Goal: Information Seeking & Learning: Find specific fact

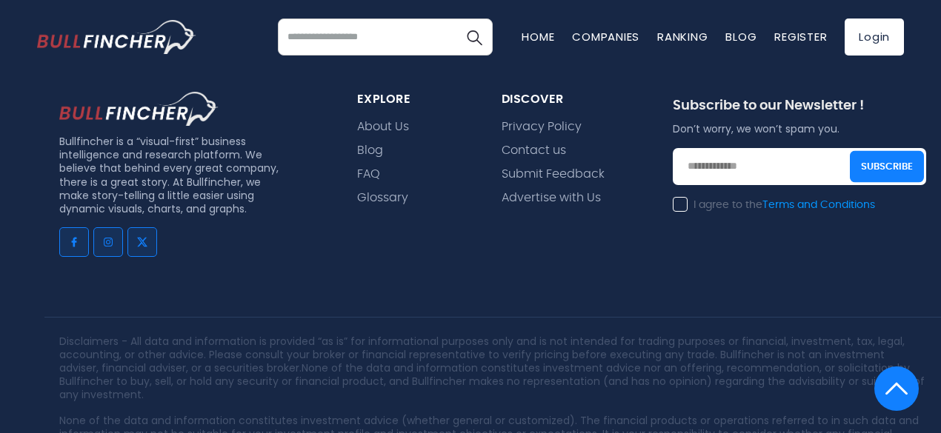
scroll to position [3211, 0]
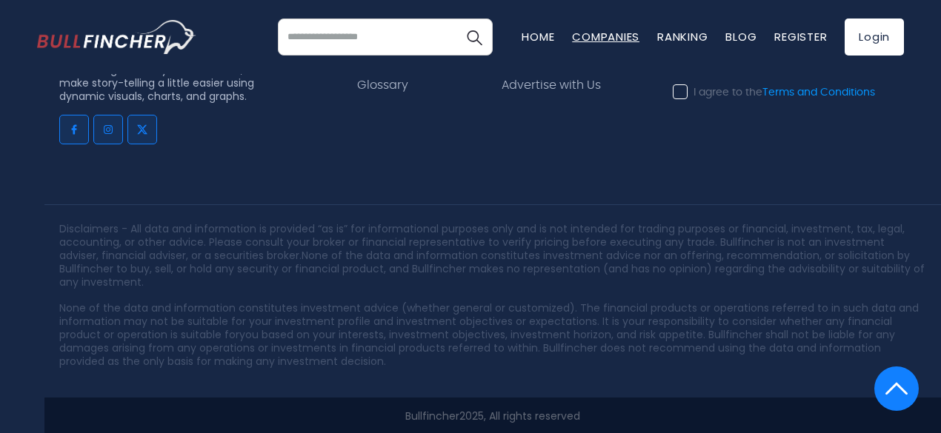
click at [587, 33] on link "Companies" at bounding box center [605, 37] width 67 height 16
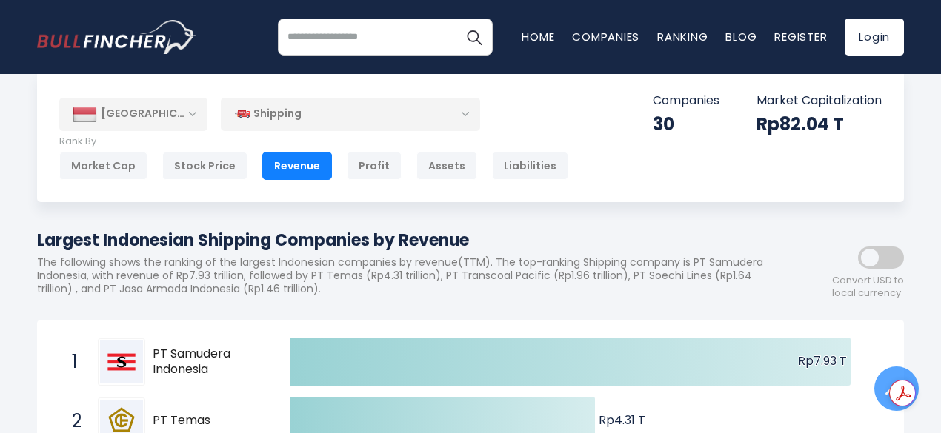
scroll to position [0, 0]
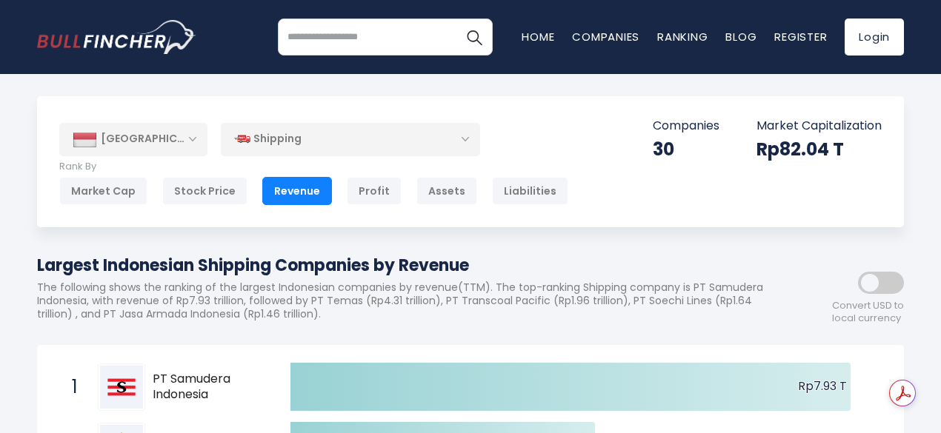
click at [302, 140] on div "Shipping" at bounding box center [350, 139] width 259 height 34
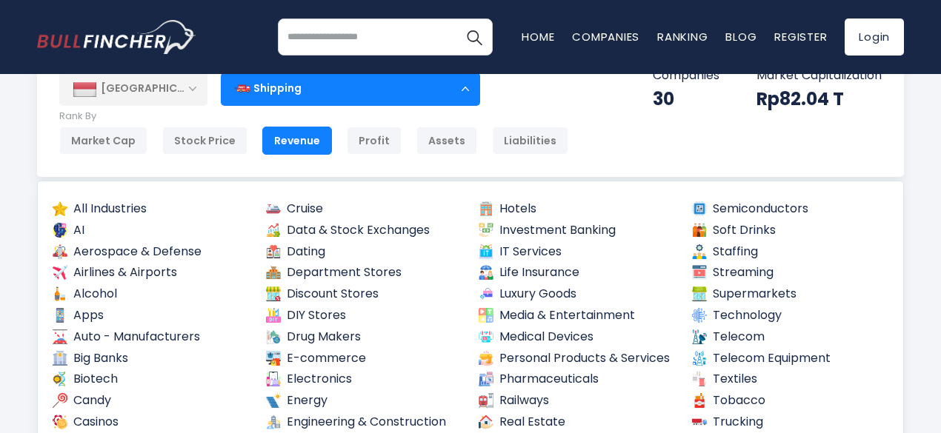
scroll to position [74, 0]
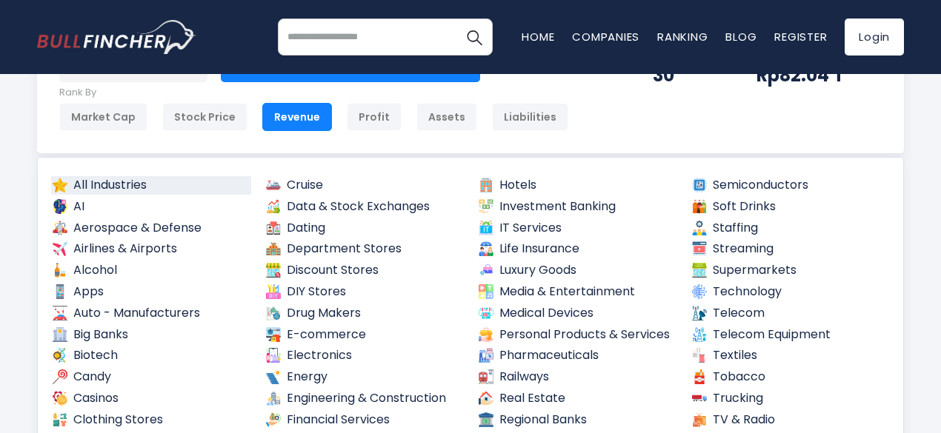
click at [141, 182] on link "All Industries" at bounding box center [151, 185] width 200 height 19
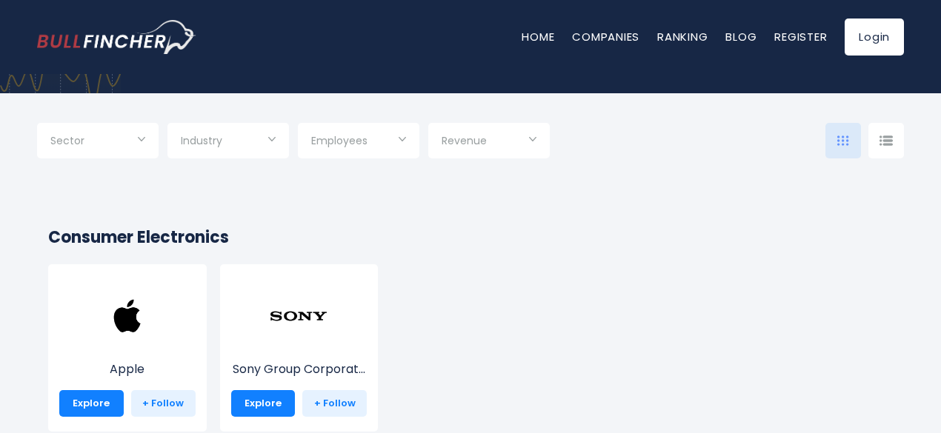
scroll to position [222, 0]
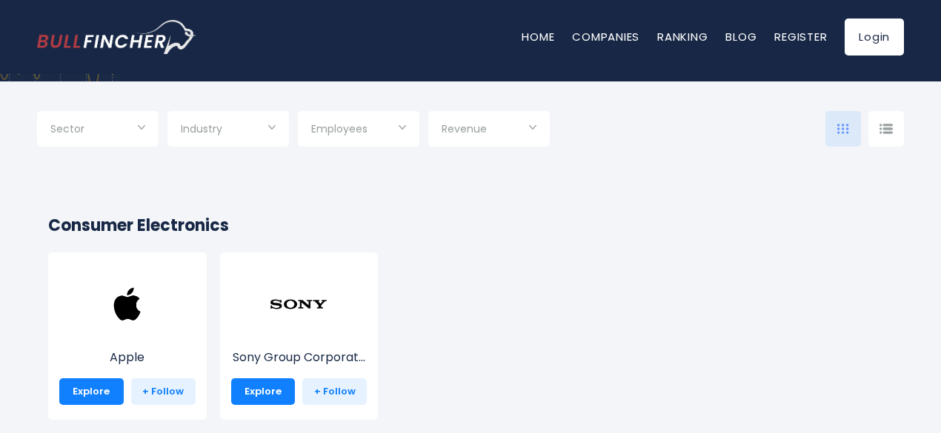
click at [260, 122] on input "Selection" at bounding box center [228, 130] width 95 height 27
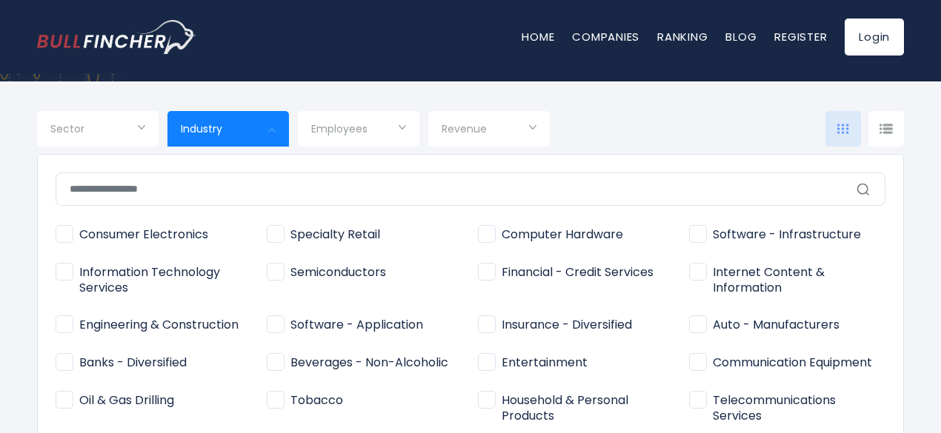
click at [262, 194] on input "text" at bounding box center [471, 189] width 830 height 33
click at [611, 276] on span "Financial - Credit Services" at bounding box center [566, 273] width 176 height 16
type input "**********"
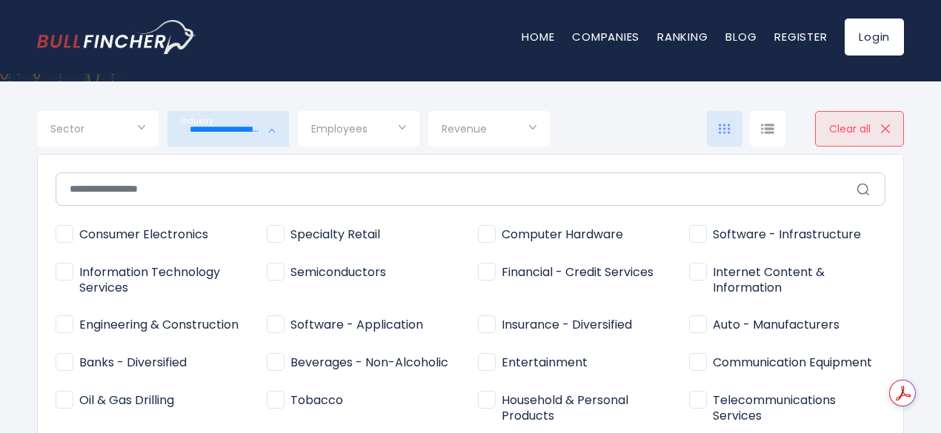
click at [665, 117] on div at bounding box center [470, 216] width 941 height 433
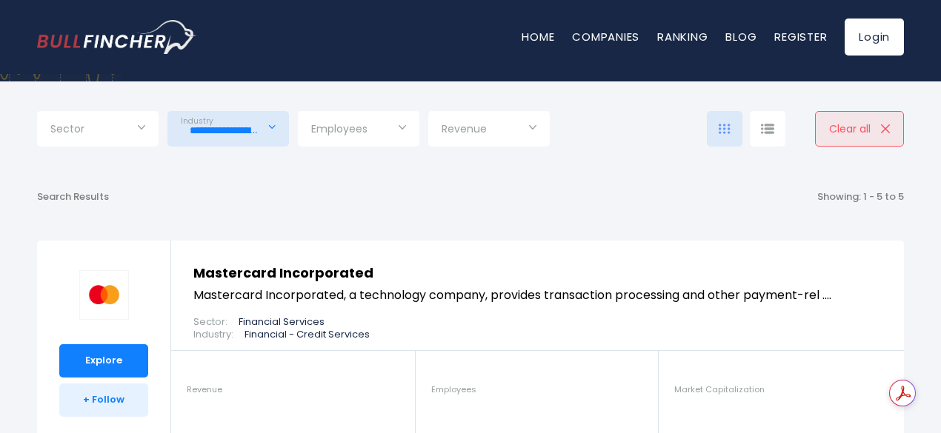
click at [114, 136] on input "Selection" at bounding box center [97, 130] width 95 height 27
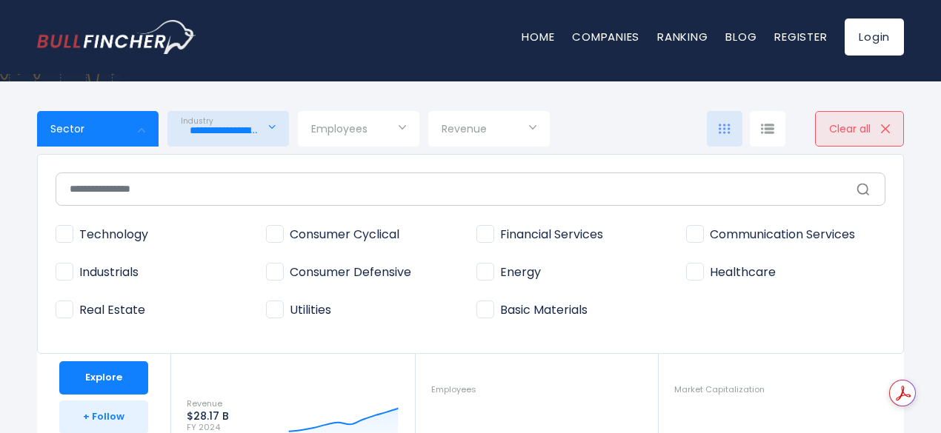
click at [114, 136] on div at bounding box center [470, 216] width 941 height 433
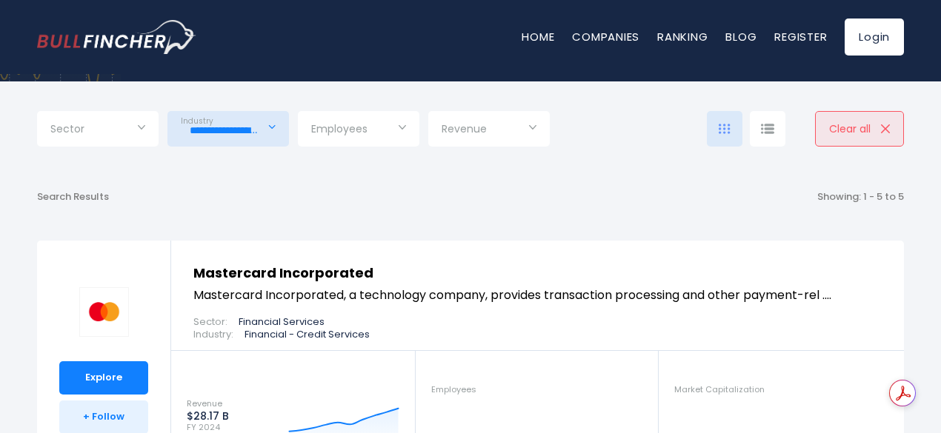
click at [127, 124] on input "Selection" at bounding box center [97, 130] width 95 height 27
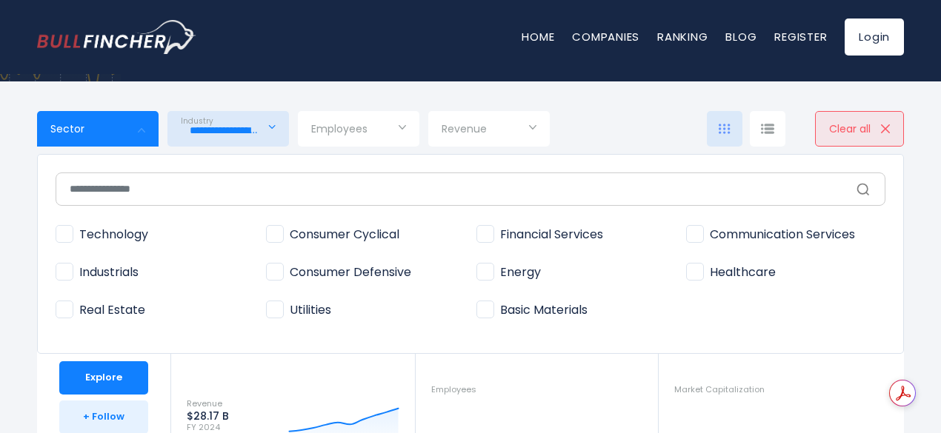
click at [529, 230] on span "Financial Services" at bounding box center [539, 235] width 127 height 16
type input "**********"
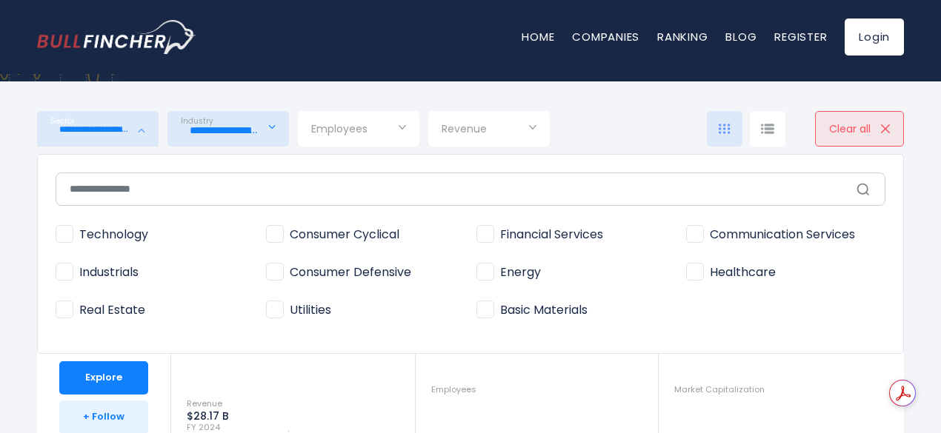
click at [275, 127] on div at bounding box center [470, 216] width 941 height 433
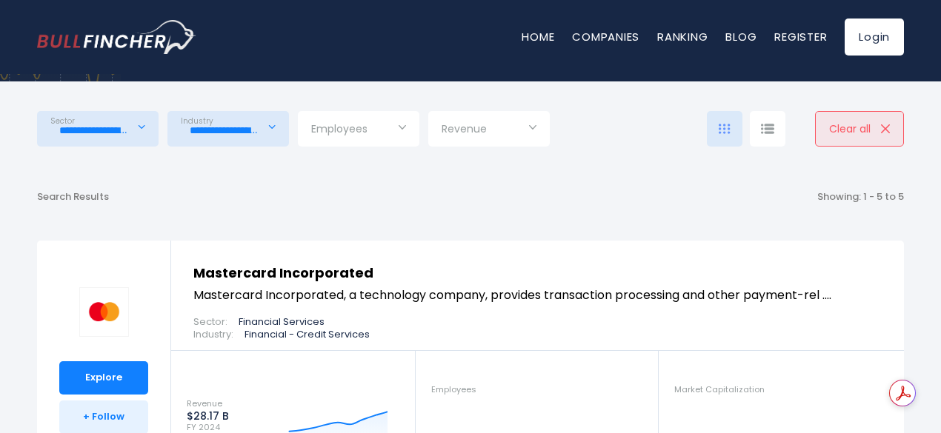
click at [275, 127] on div "**********" at bounding box center [228, 129] width 122 height 36
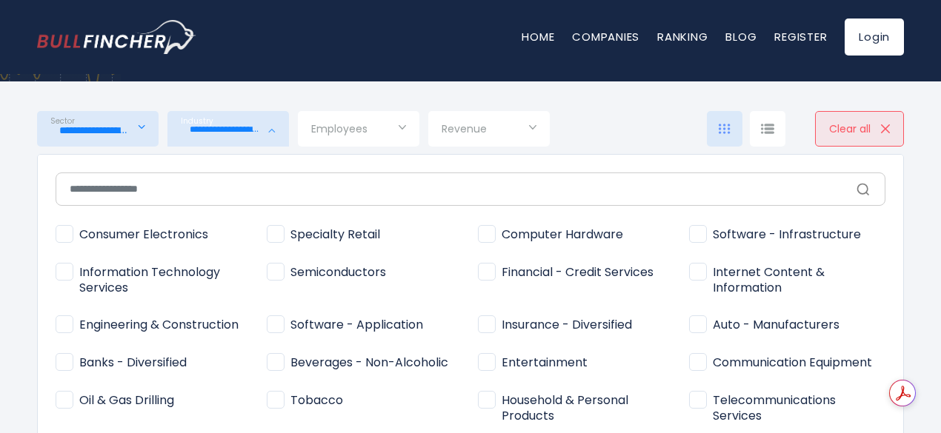
scroll to position [0, 0]
click at [483, 270] on span "Financial - Credit Services" at bounding box center [566, 273] width 176 height 16
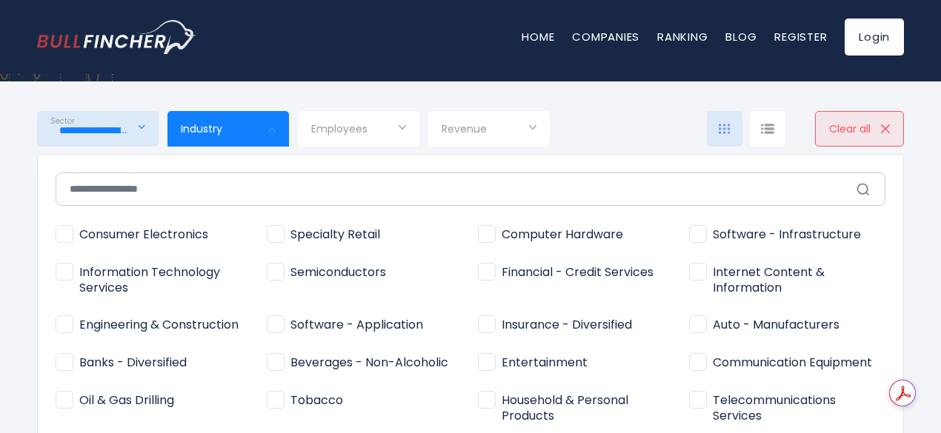
click at [636, 99] on div at bounding box center [470, 216] width 941 height 433
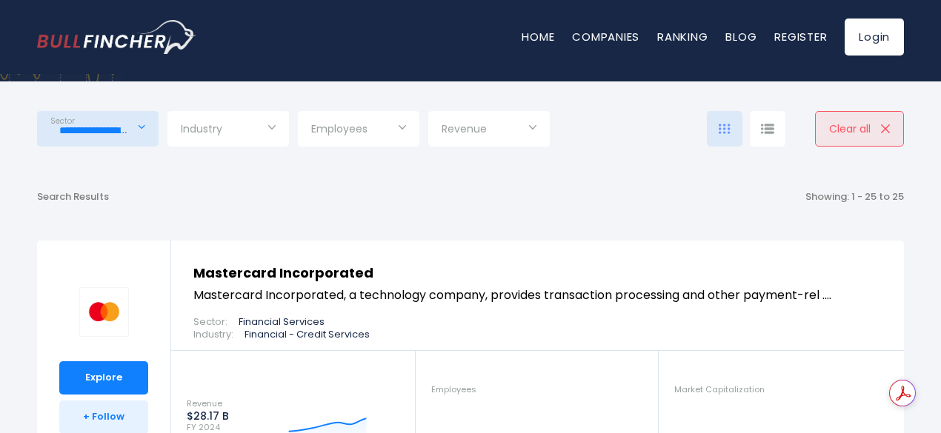
click at [389, 131] on input "Selection" at bounding box center [358, 130] width 95 height 27
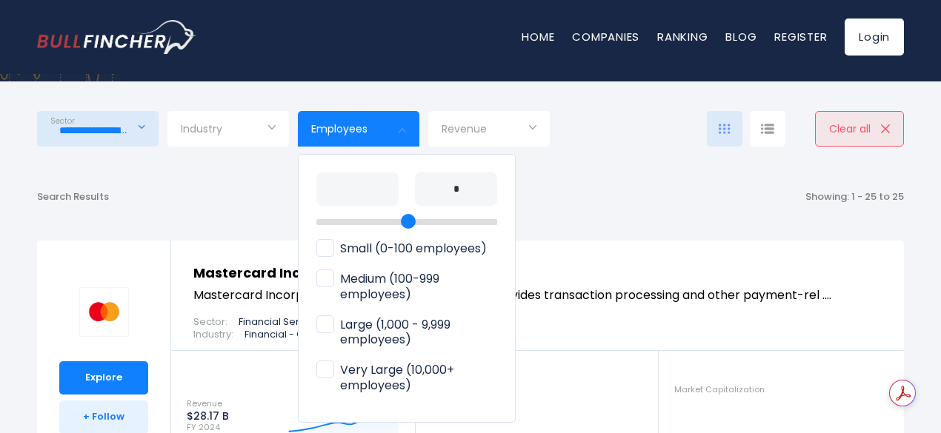
click at [389, 131] on div at bounding box center [470, 216] width 941 height 433
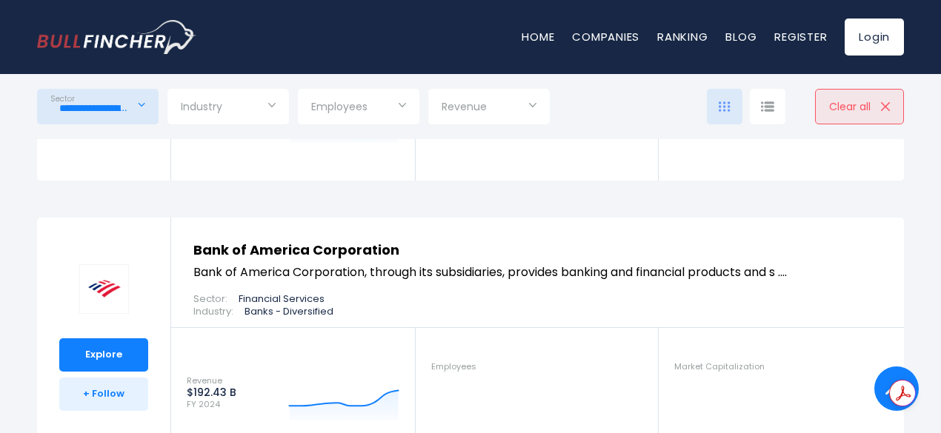
scroll to position [5557, 0]
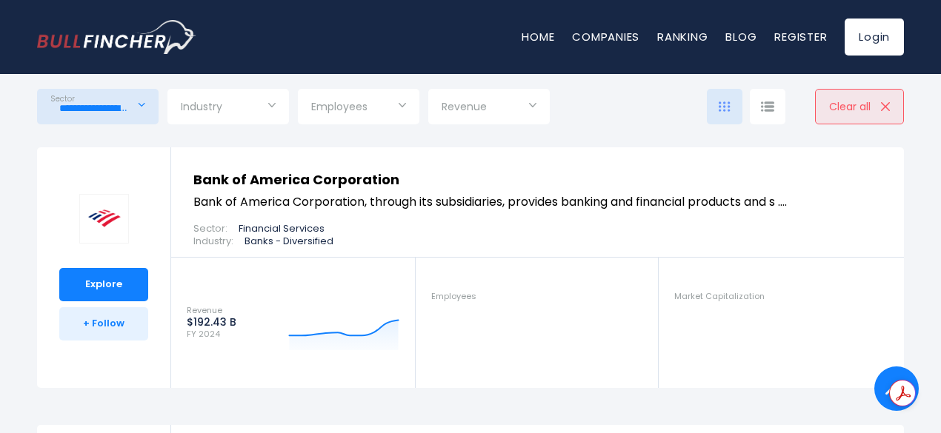
click at [531, 99] on input "Selection" at bounding box center [489, 108] width 95 height 27
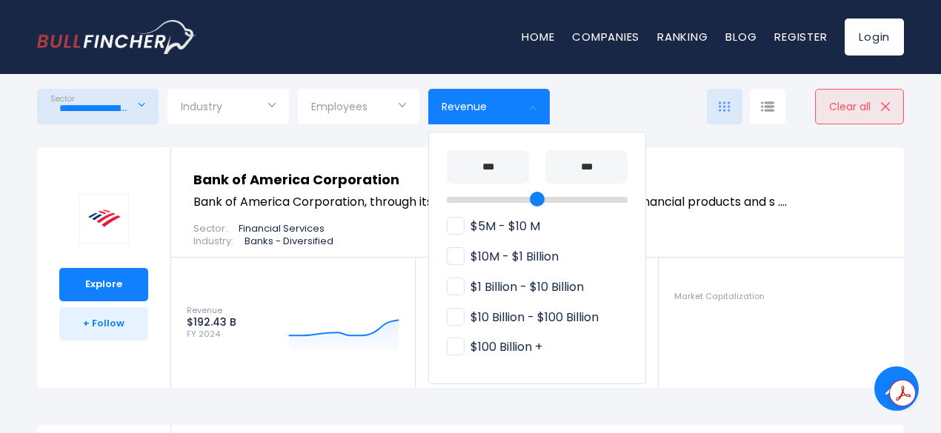
click at [531, 99] on div at bounding box center [470, 216] width 941 height 433
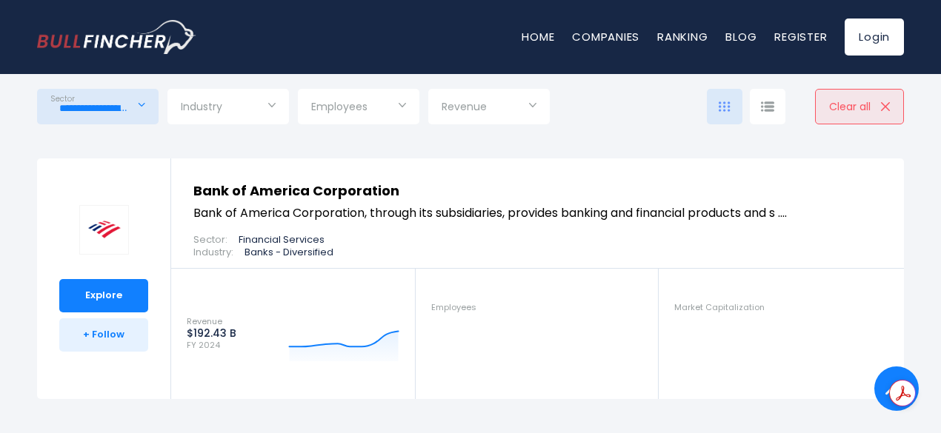
scroll to position [5335, 0]
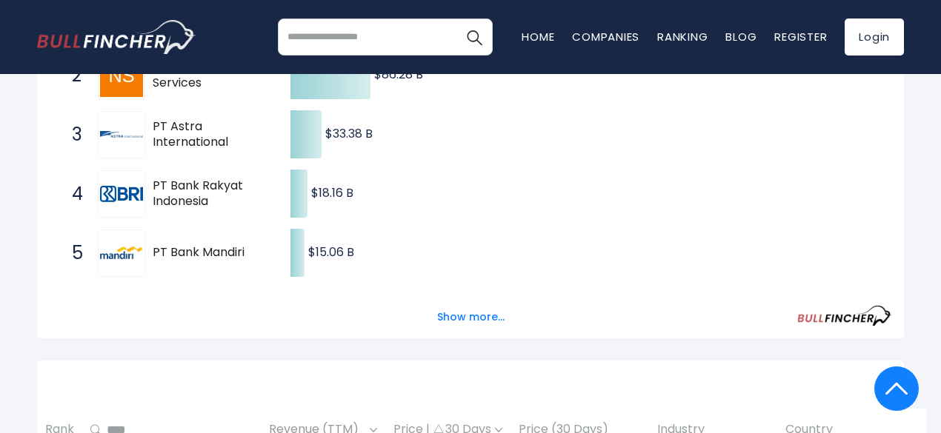
scroll to position [445, 0]
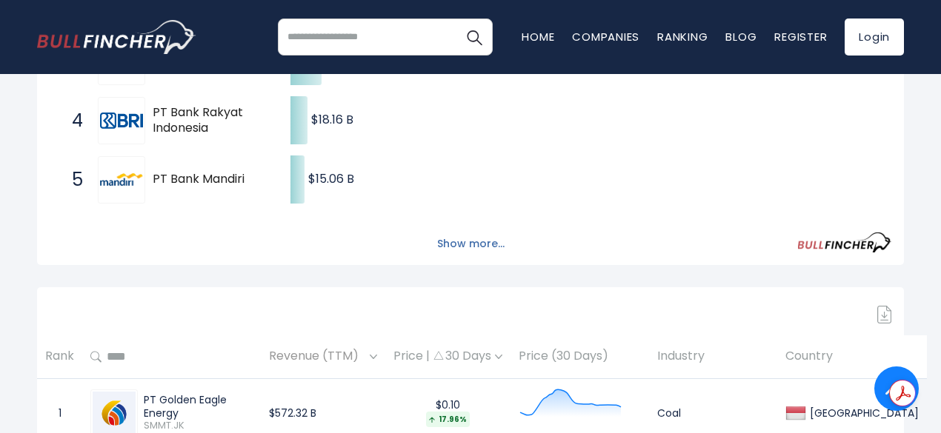
click at [467, 253] on button "Show more..." at bounding box center [470, 244] width 85 height 24
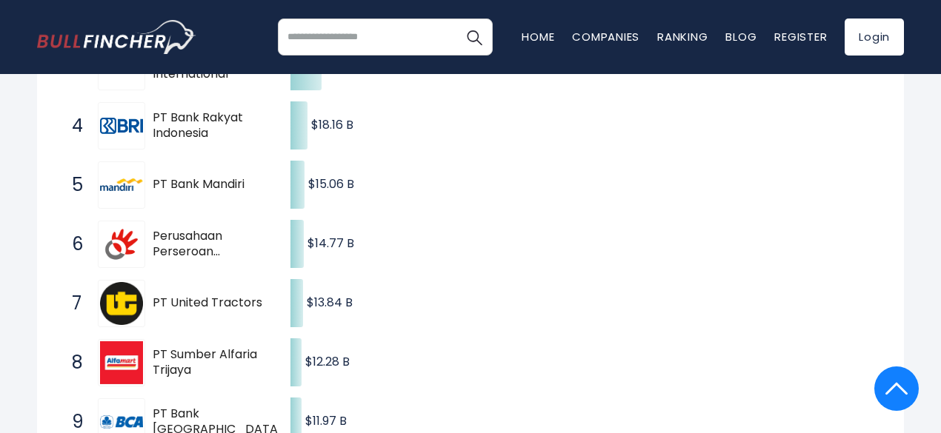
scroll to position [0, 0]
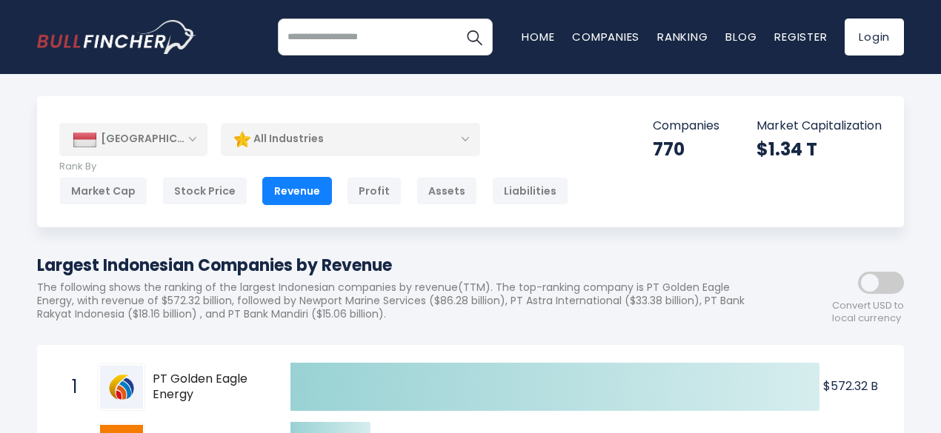
click at [351, 130] on div "All Industries" at bounding box center [350, 139] width 259 height 34
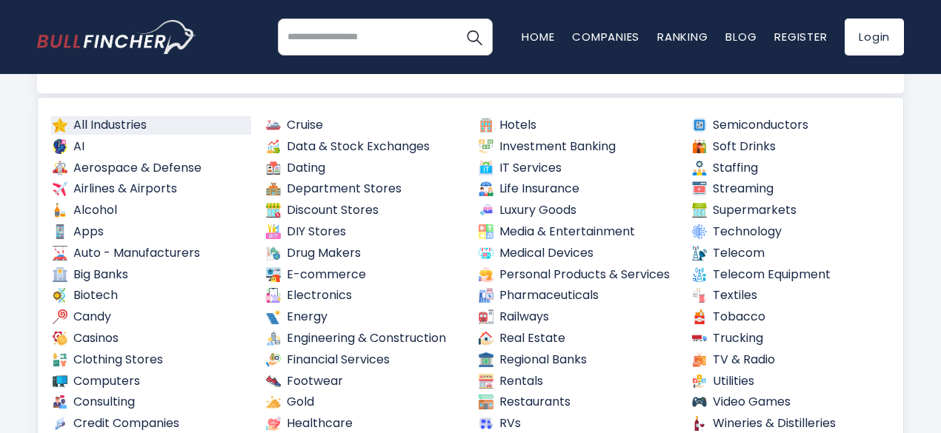
scroll to position [135, 0]
click at [111, 152] on link "AI" at bounding box center [151, 146] width 200 height 19
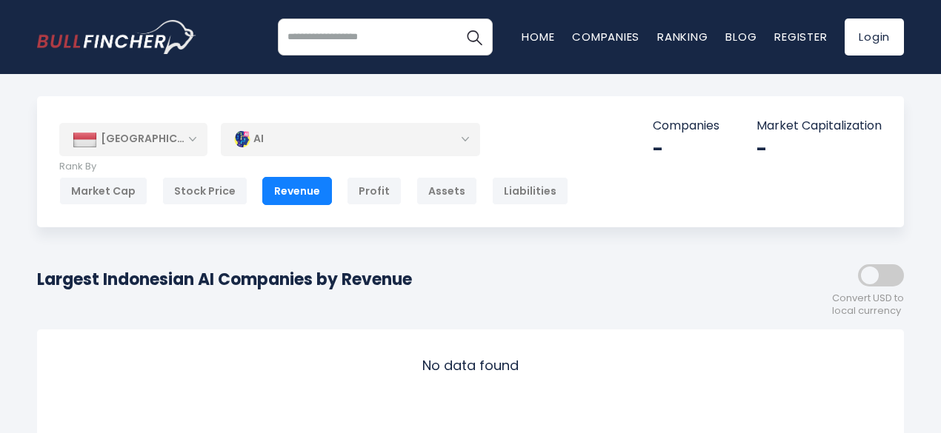
click at [233, 153] on div "AI" at bounding box center [350, 139] width 259 height 34
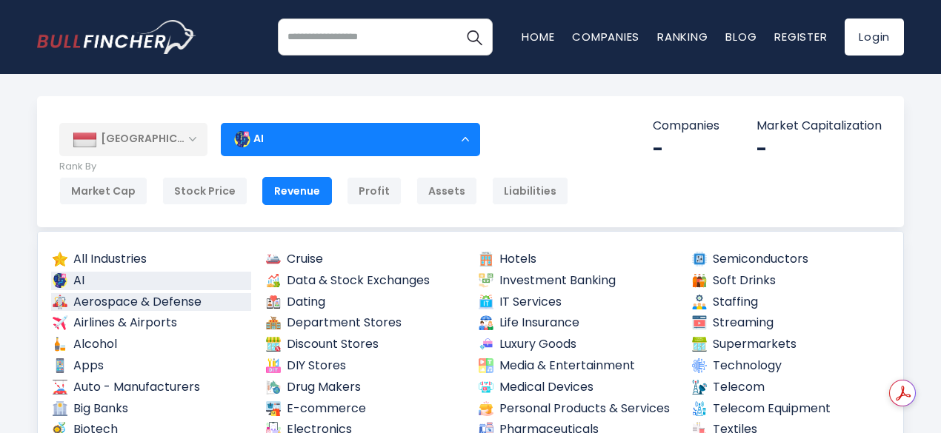
click at [129, 306] on link "Aerospace & Defense" at bounding box center [151, 302] width 200 height 19
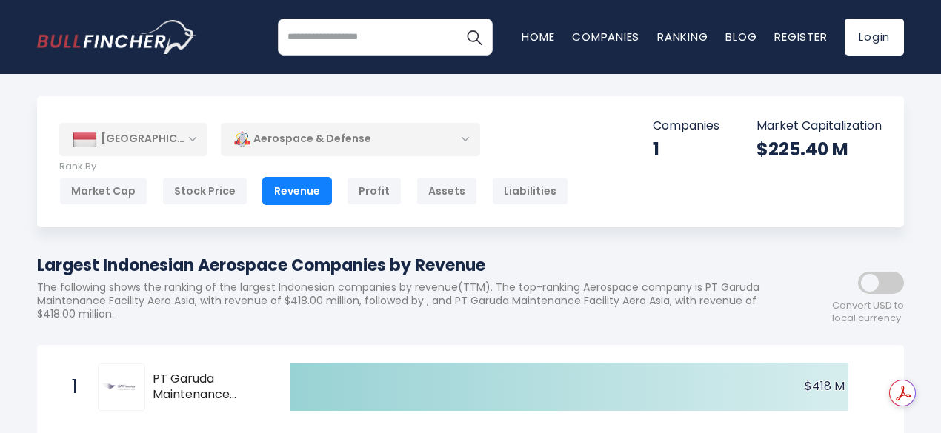
click at [430, 149] on div "Aerospace & Defense" at bounding box center [350, 139] width 259 height 34
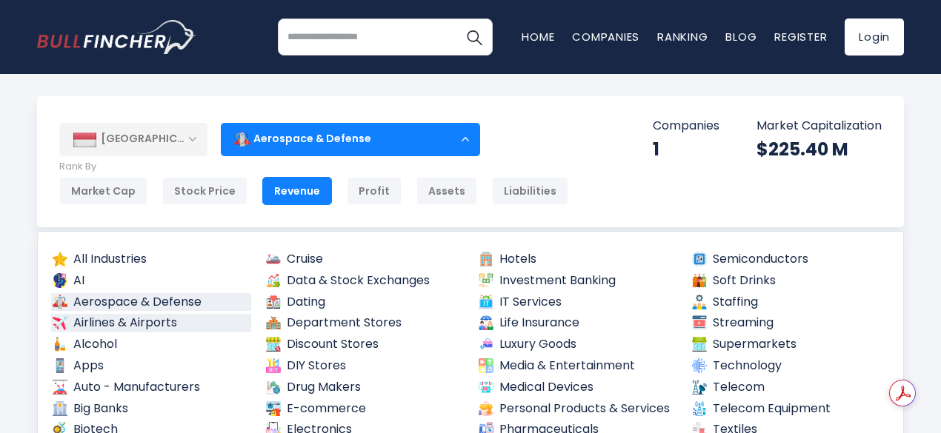
click at [144, 328] on link "Airlines & Airports" at bounding box center [151, 323] width 200 height 19
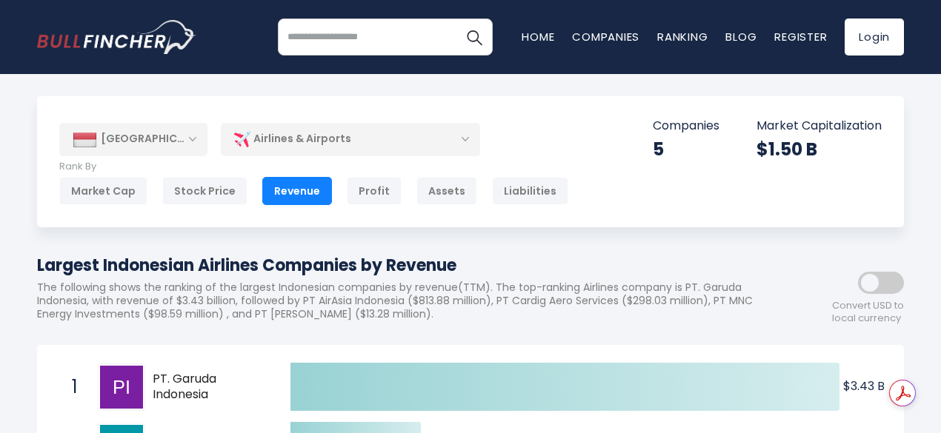
click at [325, 143] on div "Airlines & Airports" at bounding box center [350, 139] width 259 height 34
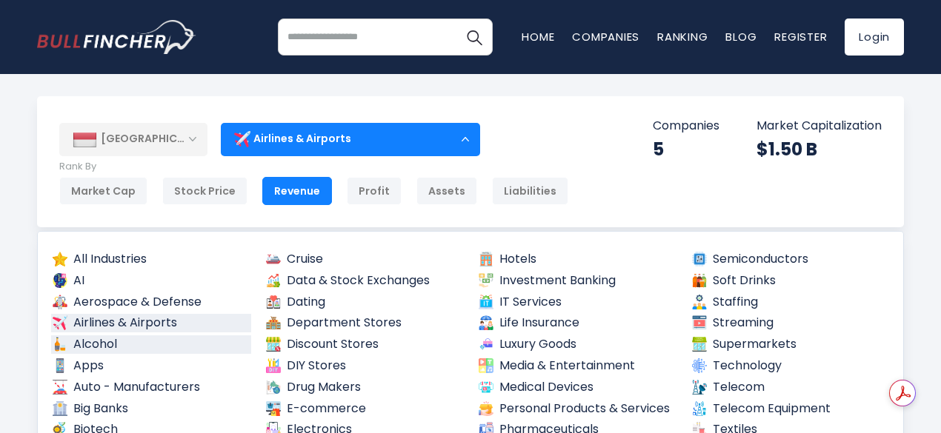
click at [170, 336] on link "Alcohol" at bounding box center [151, 345] width 200 height 19
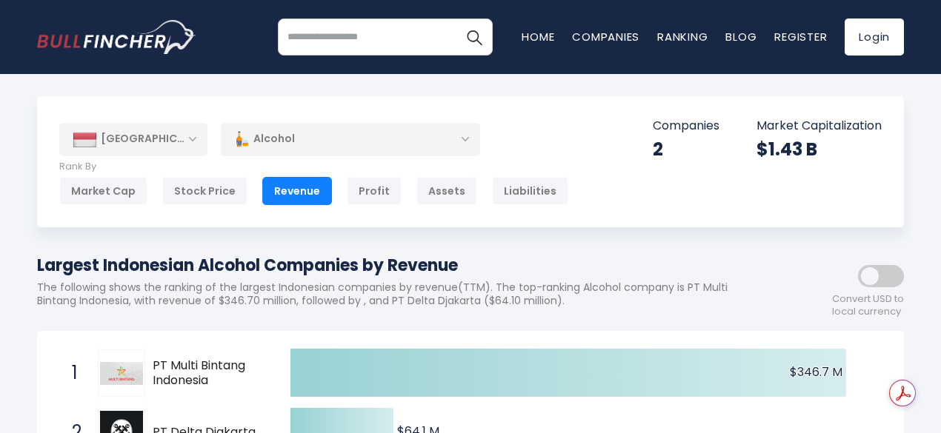
click at [437, 136] on div "Alcohol" at bounding box center [350, 139] width 259 height 34
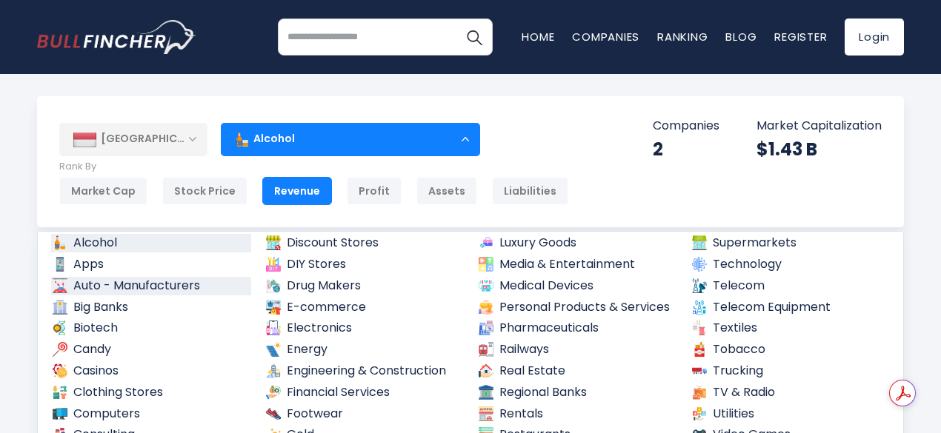
scroll to position [104, 0]
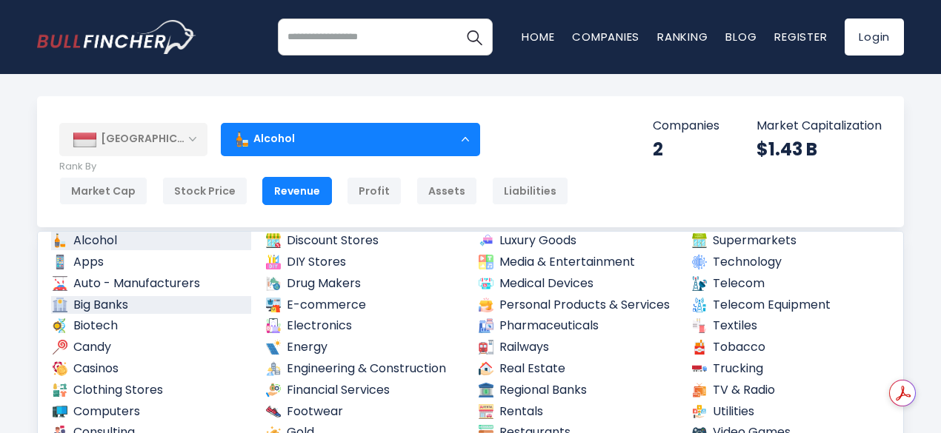
click at [194, 296] on link "Big Banks" at bounding box center [151, 305] width 200 height 19
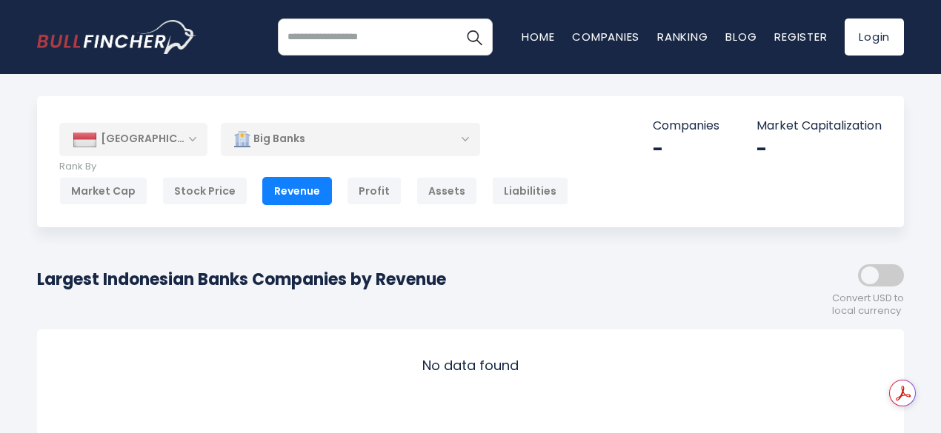
click at [316, 136] on div "Big Banks" at bounding box center [350, 139] width 259 height 34
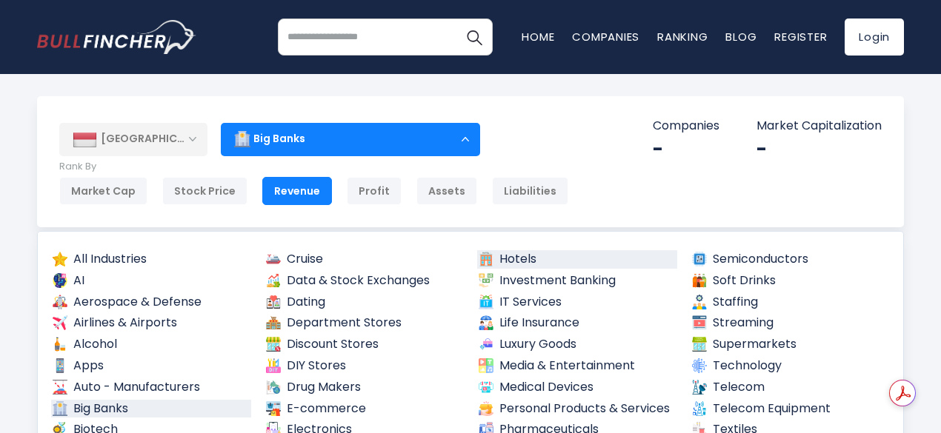
click at [498, 265] on link "Hotels" at bounding box center [577, 259] width 200 height 19
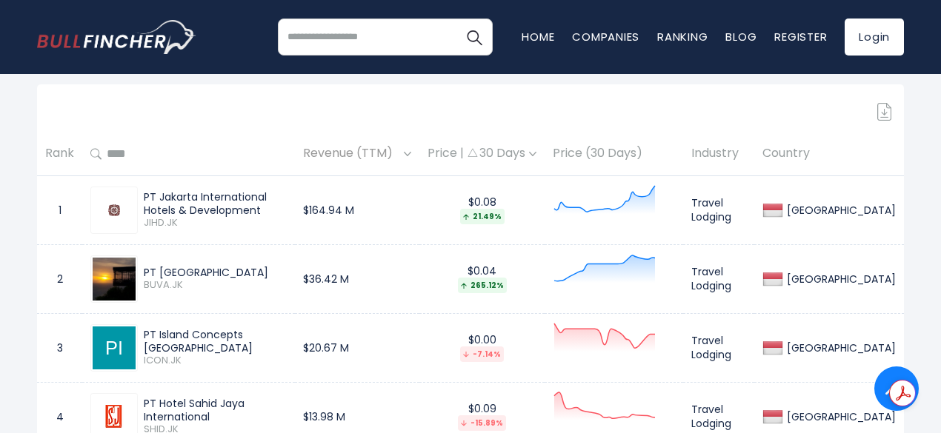
scroll to position [717, 0]
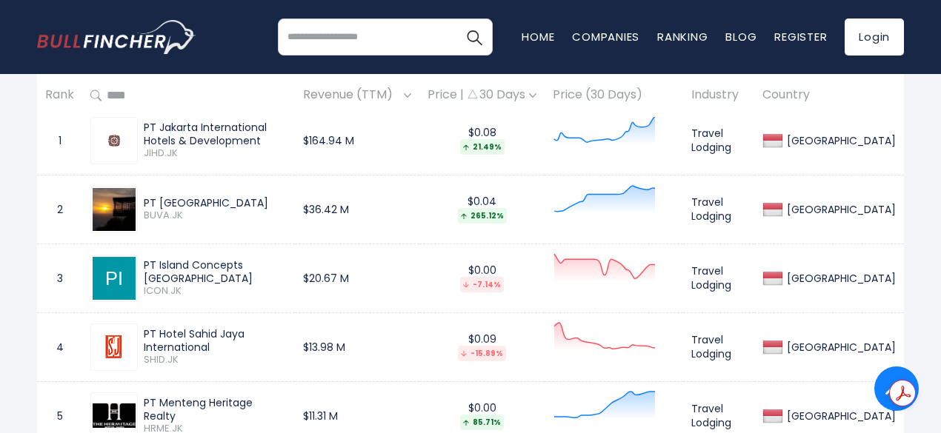
drag, startPoint x: 213, startPoint y: 165, endPoint x: 145, endPoint y: 147, distance: 70.3
click at [145, 147] on div "PT Jakarta International Hotels & Development" at bounding box center [215, 134] width 143 height 27
copy div "PT Jakarta International Hotels & Development"
click at [291, 88] on th at bounding box center [188, 96] width 213 height 44
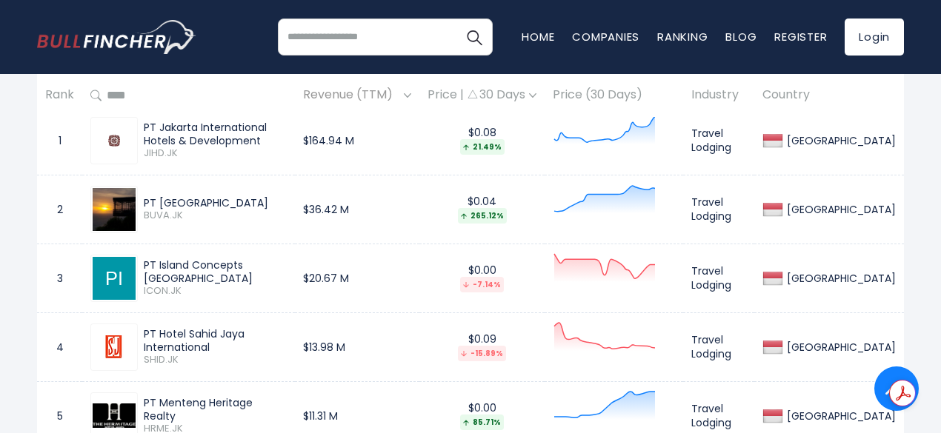
drag, startPoint x: 236, startPoint y: 222, endPoint x: 144, endPoint y: 211, distance: 92.5
click at [144, 211] on div "PT Bukit Uluwatu Villa BUVA.JK" at bounding box center [188, 209] width 196 height 47
copy div "PT Bukit Uluwatu Villa"
click at [249, 93] on input "text" at bounding box center [194, 95] width 185 height 27
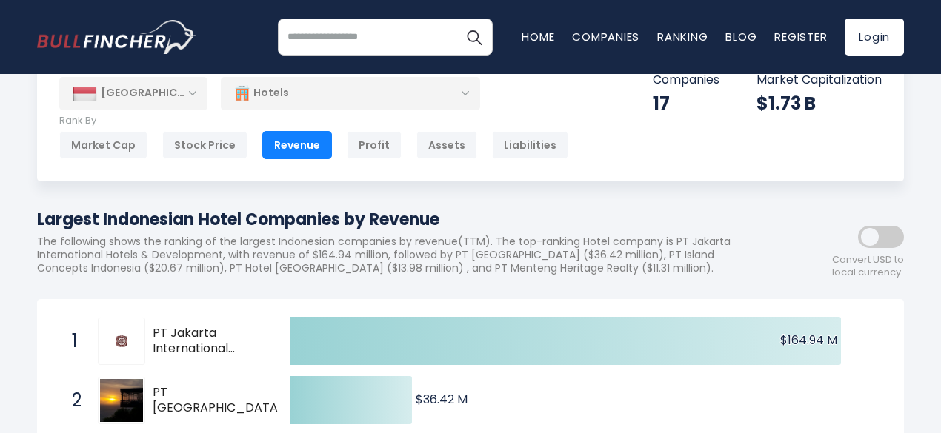
scroll to position [0, 0]
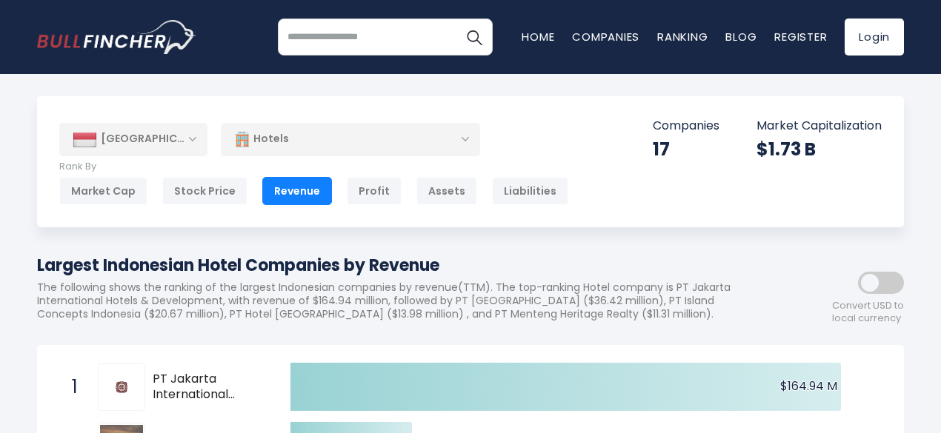
click at [308, 139] on div "Hotels" at bounding box center [350, 139] width 259 height 34
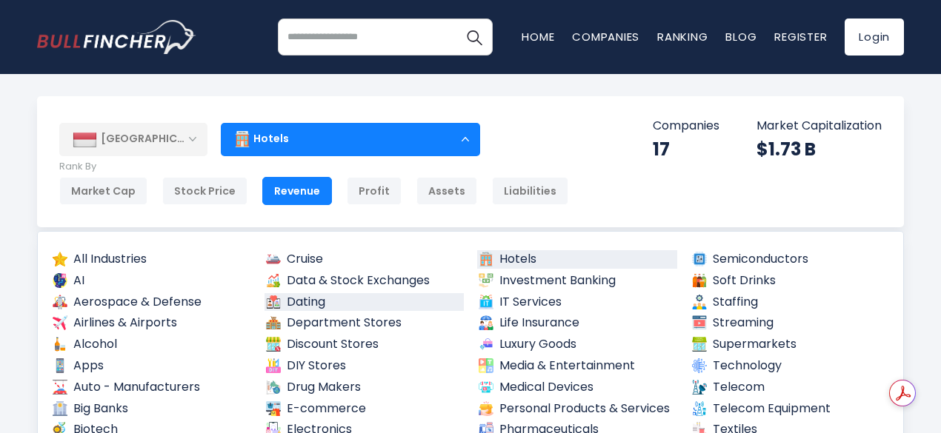
click at [310, 307] on link "Dating" at bounding box center [365, 302] width 200 height 19
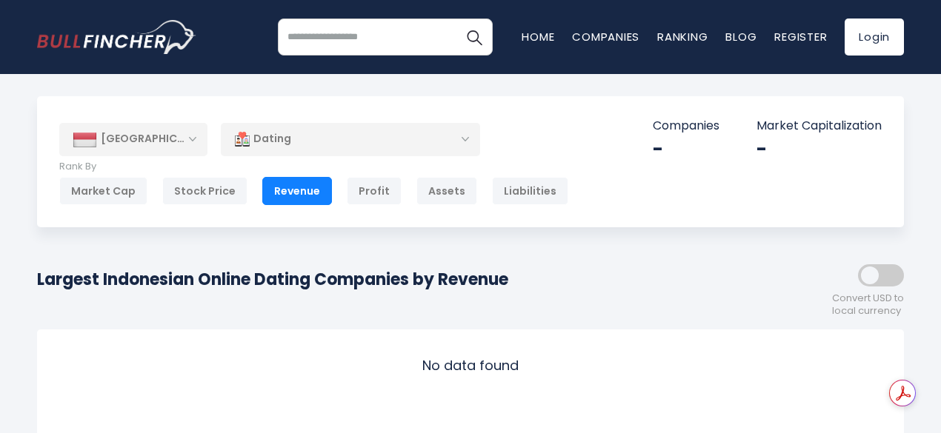
click at [413, 141] on div "Dating" at bounding box center [350, 139] width 259 height 34
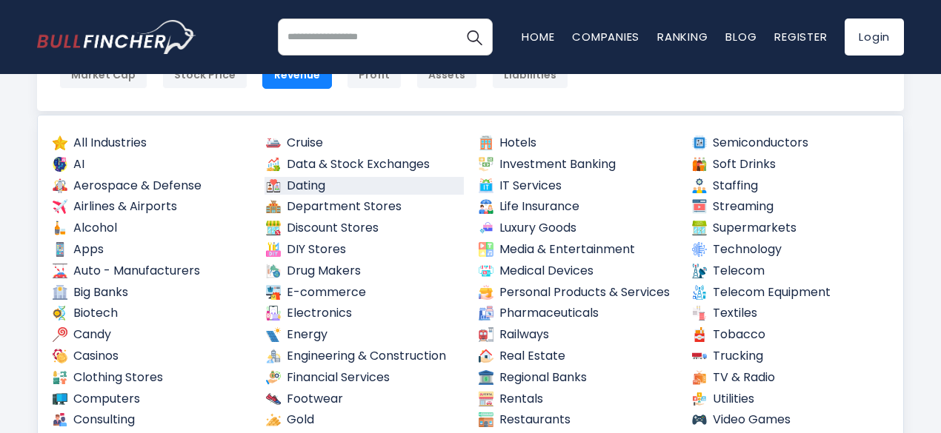
scroll to position [148, 0]
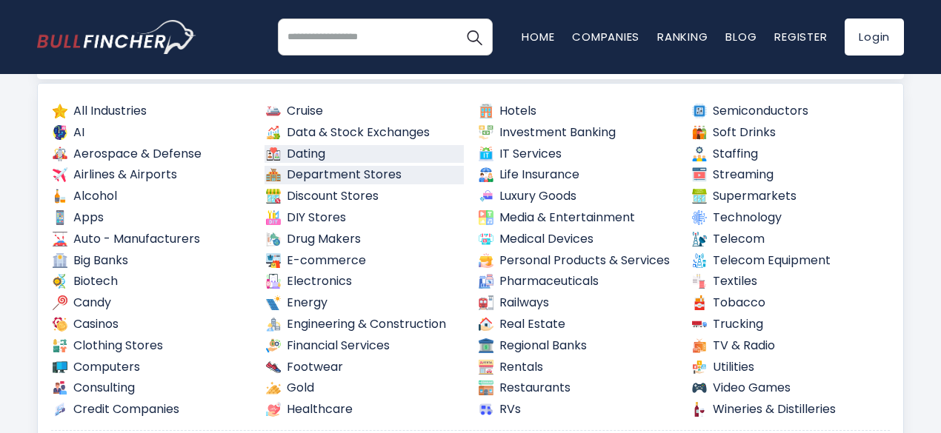
click at [376, 176] on link "Department Stores" at bounding box center [365, 175] width 200 height 19
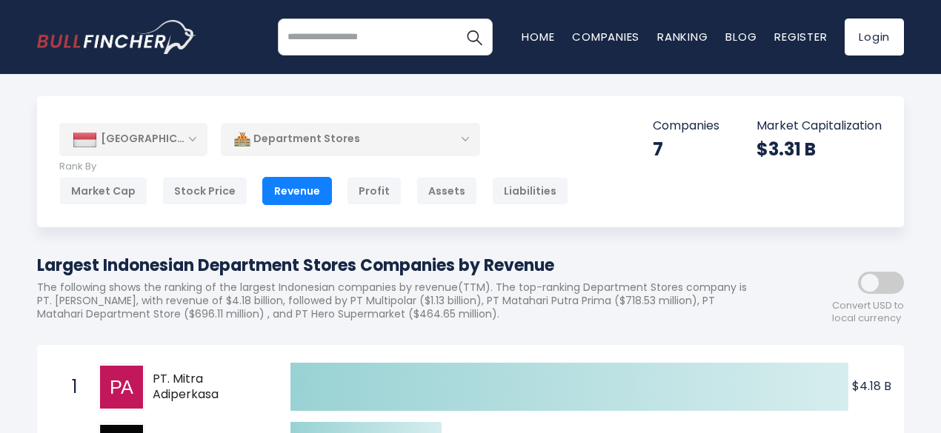
click at [416, 139] on div "Department Stores" at bounding box center [350, 139] width 259 height 34
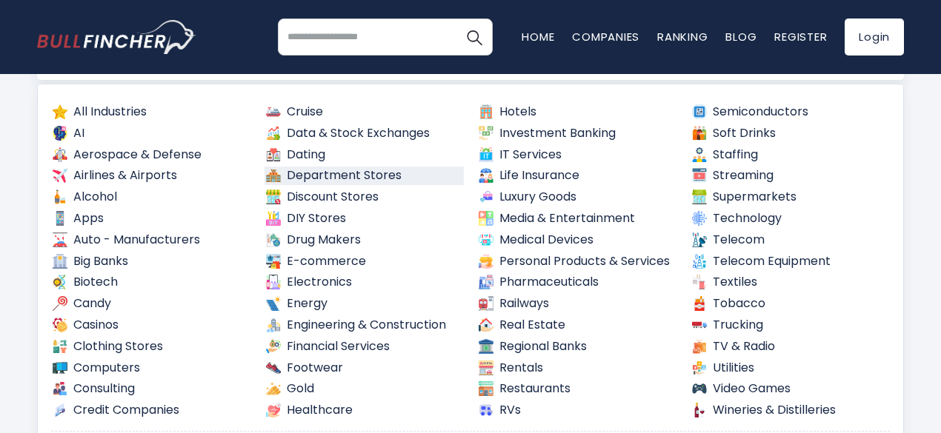
scroll to position [148, 0]
click at [341, 237] on link "Drug Makers" at bounding box center [365, 239] width 200 height 19
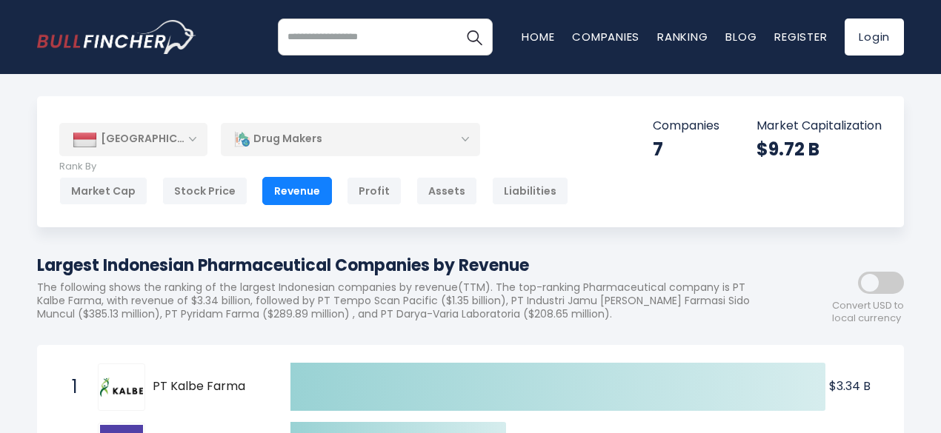
click at [320, 138] on div "Drug Makers" at bounding box center [350, 139] width 259 height 34
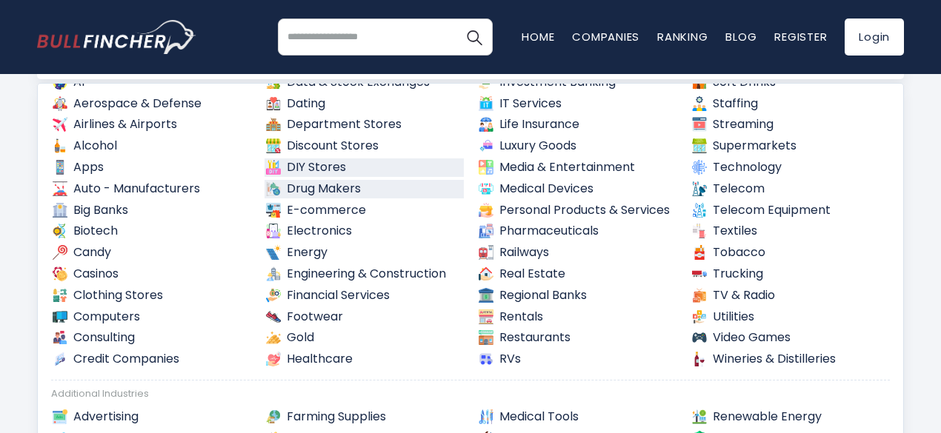
scroll to position [74, 0]
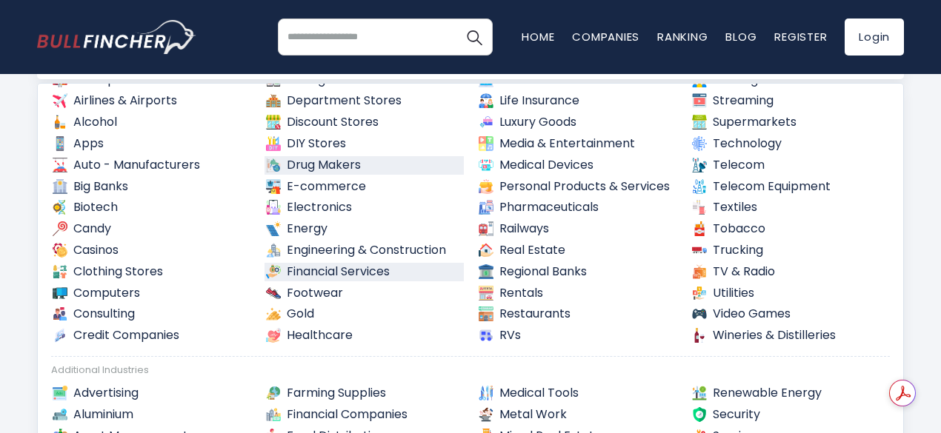
click at [373, 269] on link "Financial Services" at bounding box center [365, 272] width 200 height 19
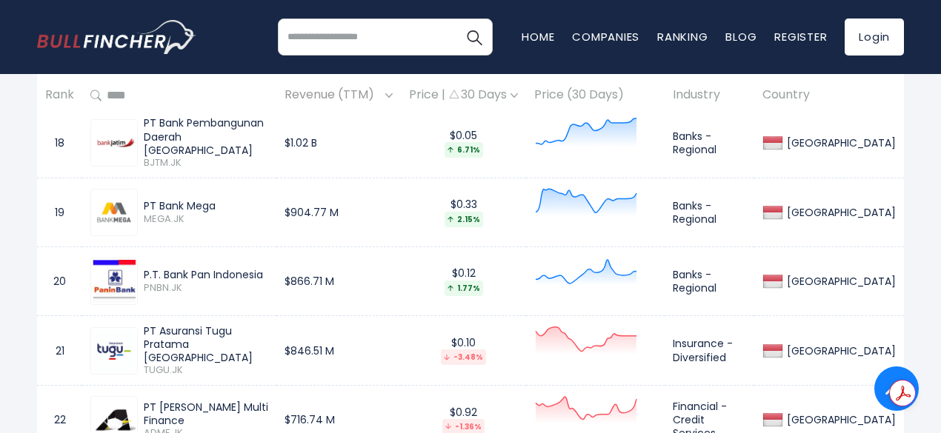
scroll to position [2075, 0]
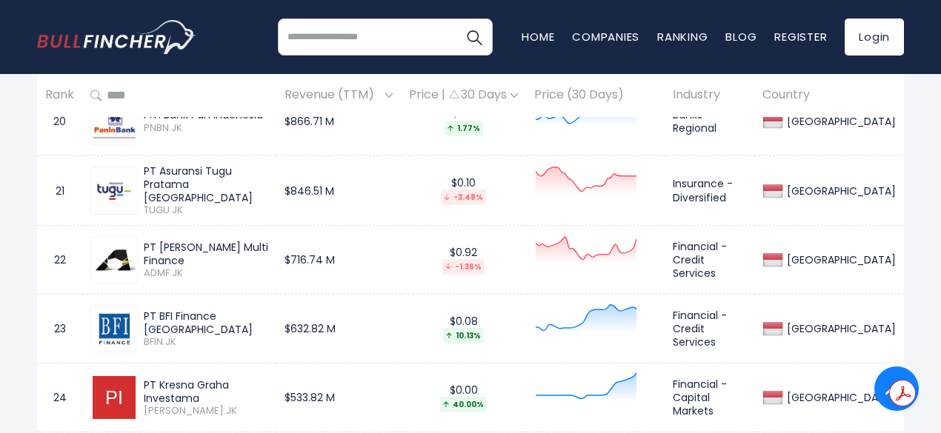
drag, startPoint x: 386, startPoint y: 263, endPoint x: 348, endPoint y: 233, distance: 48.0
click at [348, 233] on td "$716.74 M" at bounding box center [338, 260] width 124 height 69
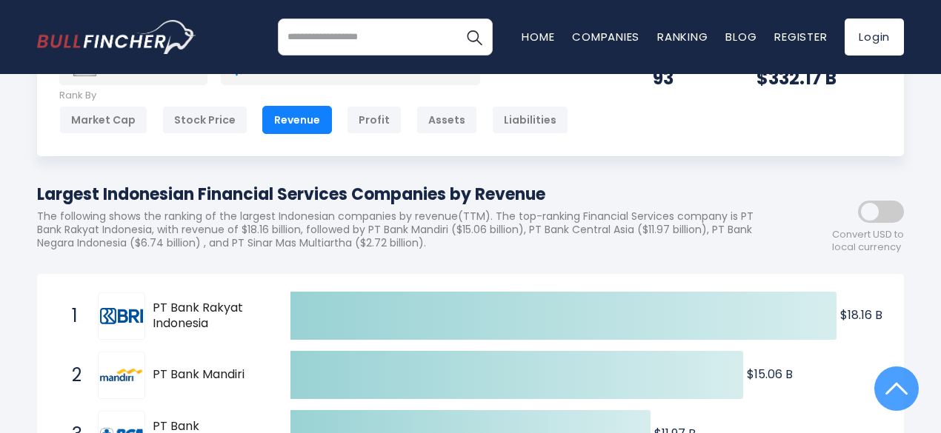
scroll to position [0, 0]
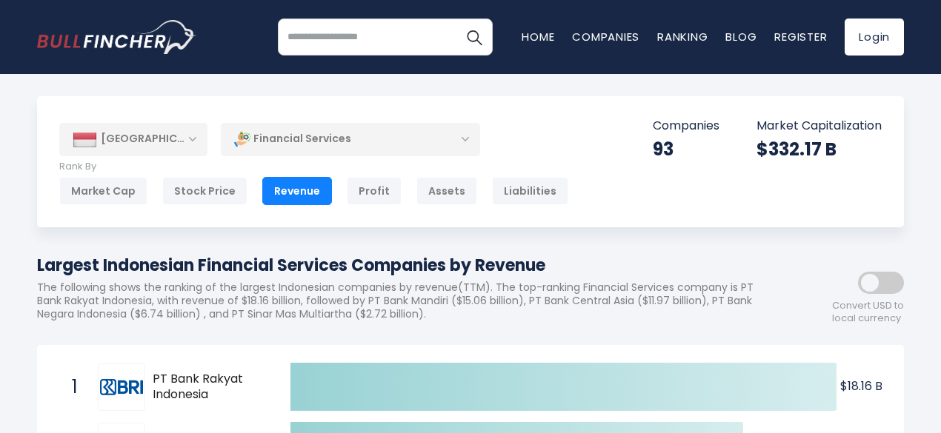
click at [360, 123] on div "Financial Services" at bounding box center [350, 139] width 259 height 34
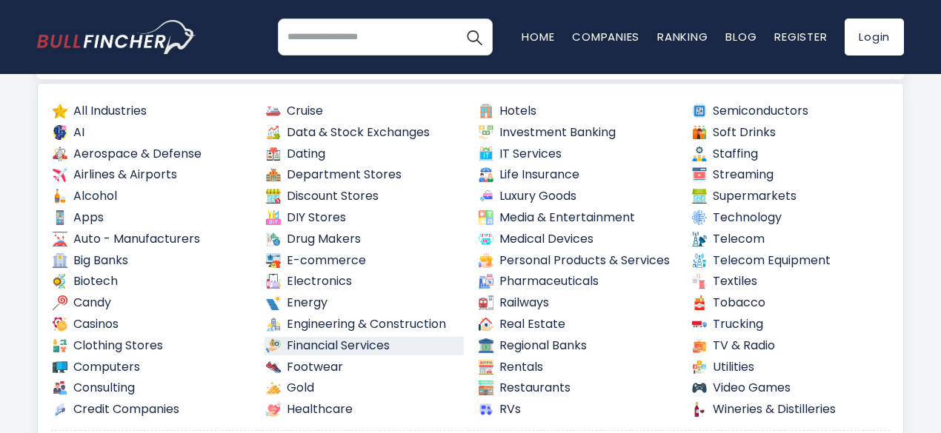
scroll to position [153, 0]
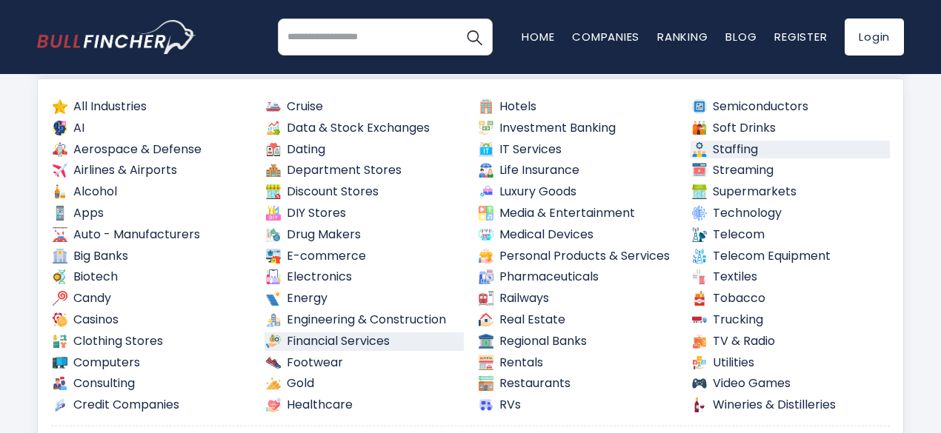
click at [748, 147] on link "Staffing" at bounding box center [791, 150] width 200 height 19
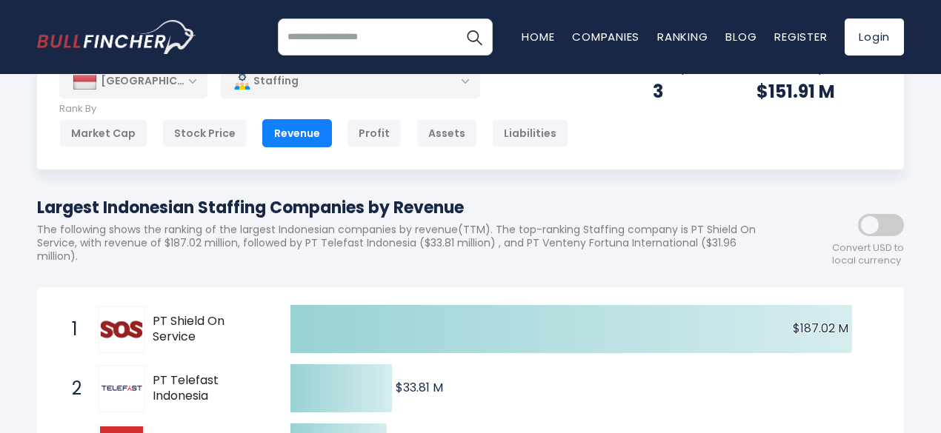
scroll to position [54, 0]
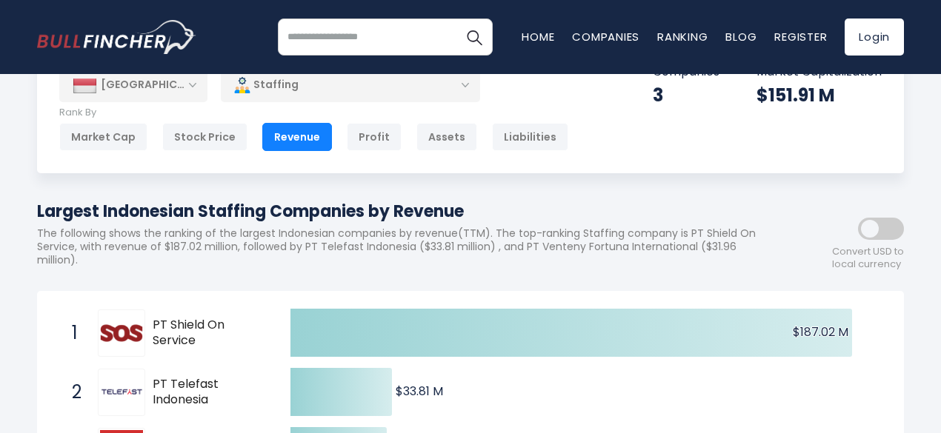
click at [407, 89] on div "Staffing" at bounding box center [350, 85] width 259 height 34
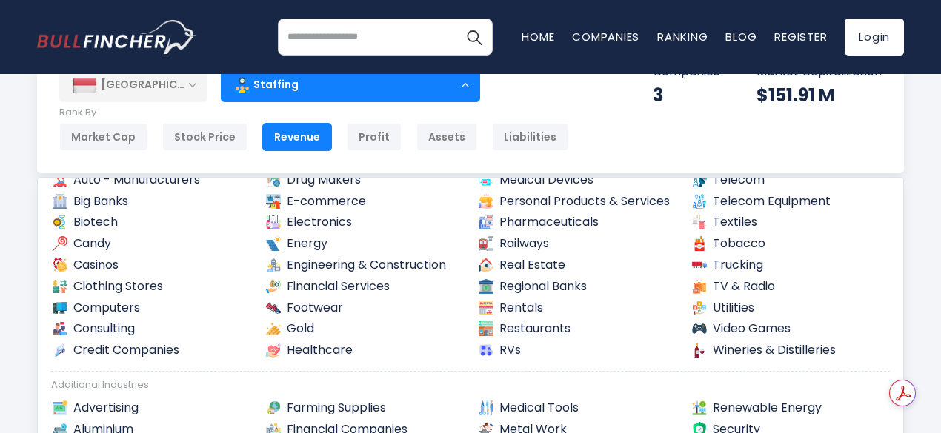
scroll to position [166, 0]
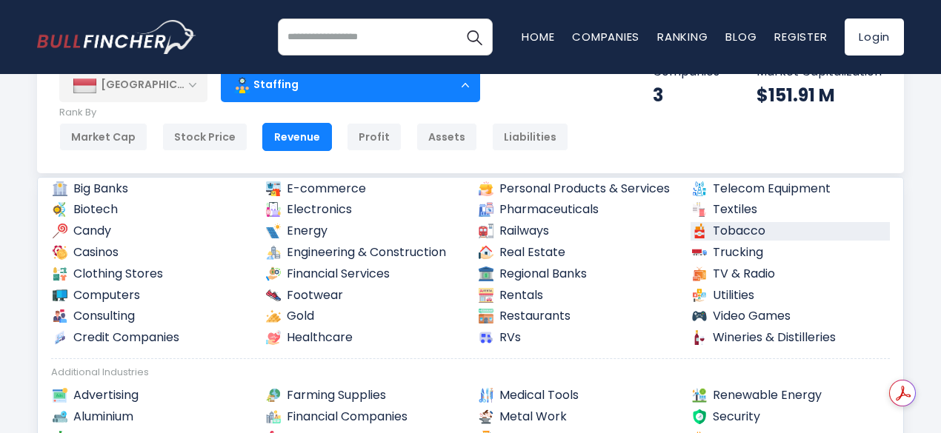
click at [714, 229] on link "Tobacco" at bounding box center [791, 231] width 200 height 19
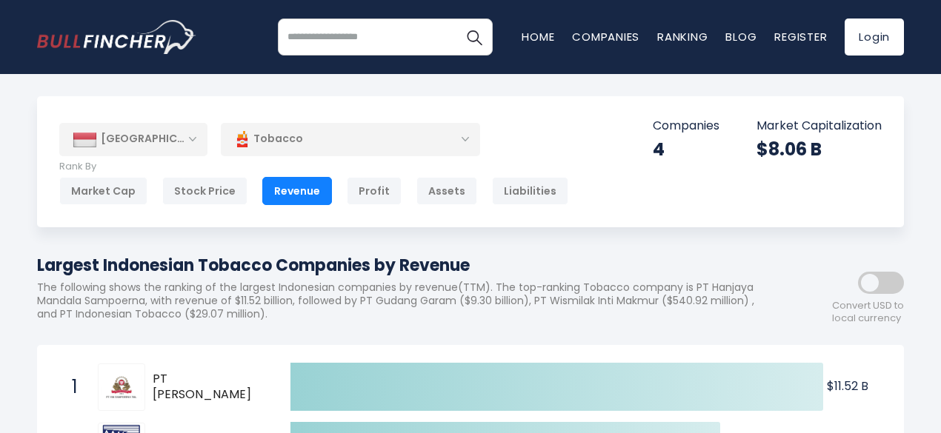
click at [342, 144] on div "Tobacco" at bounding box center [350, 139] width 259 height 34
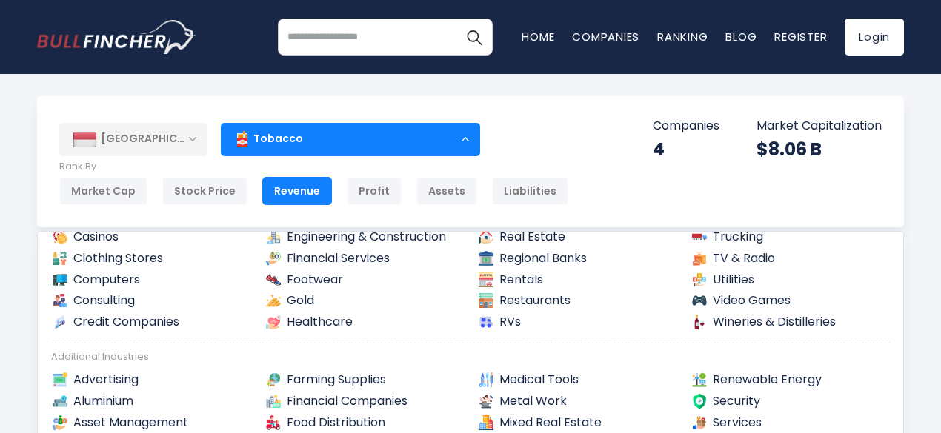
scroll to position [236, 0]
click at [744, 235] on link "Trucking" at bounding box center [791, 236] width 200 height 19
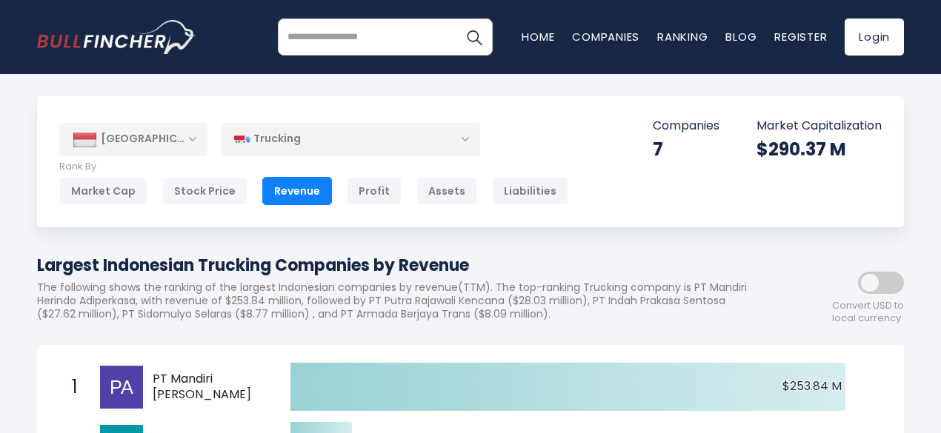
click at [360, 148] on div "Trucking" at bounding box center [350, 139] width 259 height 34
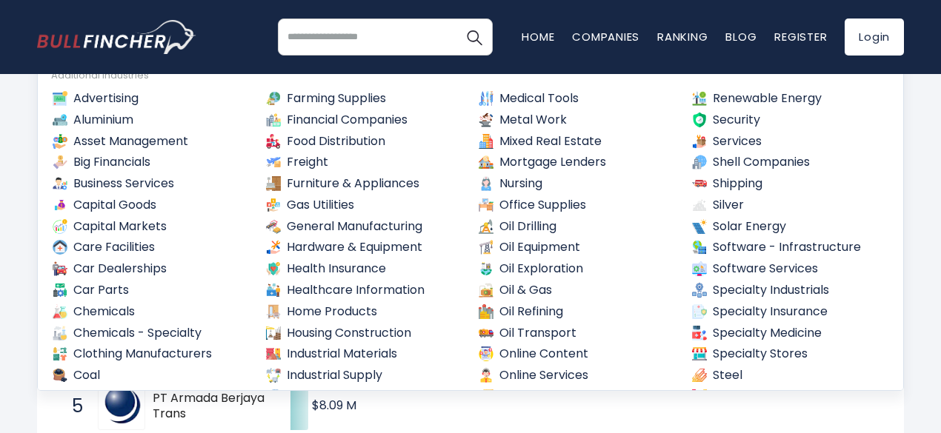
scroll to position [277, 0]
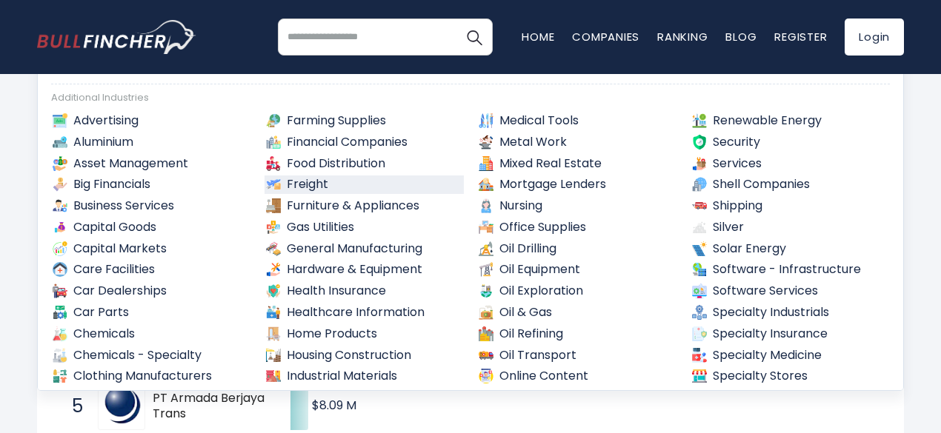
click at [323, 183] on link "Freight" at bounding box center [365, 185] width 200 height 19
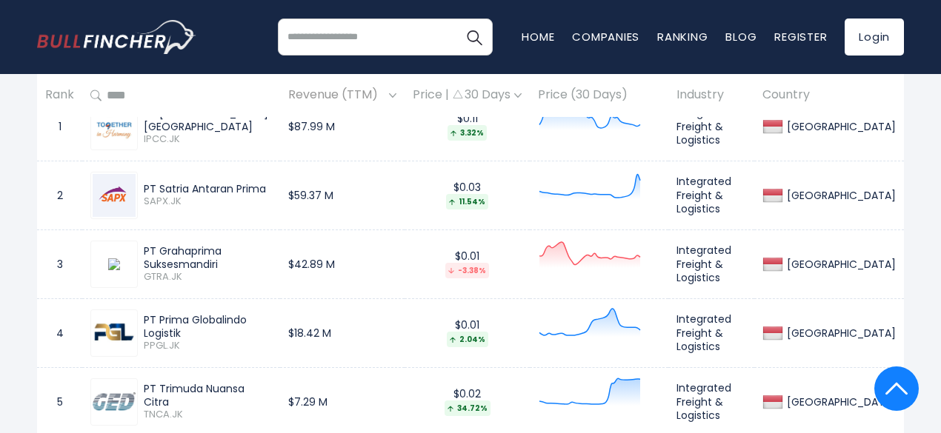
scroll to position [732, 0]
drag, startPoint x: 205, startPoint y: 150, endPoint x: 144, endPoint y: 138, distance: 62.8
click at [144, 133] on div "PT Indonesia Kendaraan Terminal" at bounding box center [208, 119] width 128 height 27
copy div "PT Indonesia Kendaraan Terminal"
click at [270, 160] on td "PT Indonesia Kendaraan Terminal IPCC.JK" at bounding box center [181, 125] width 198 height 69
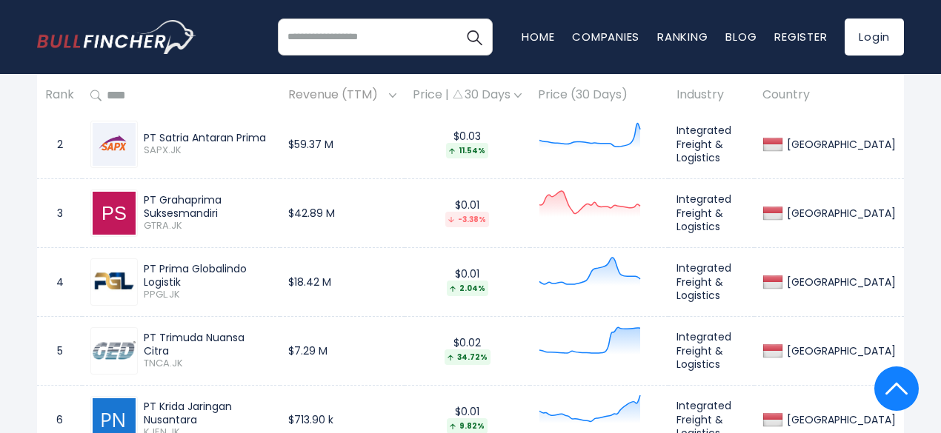
scroll to position [806, 0]
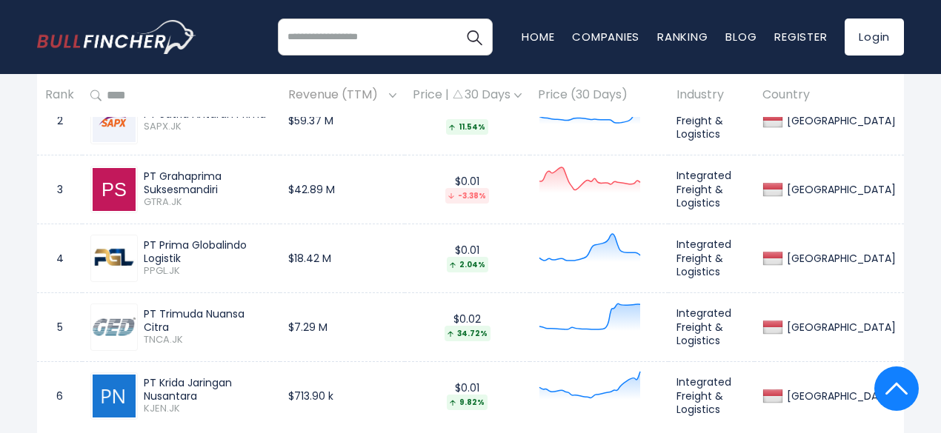
drag, startPoint x: 227, startPoint y: 208, endPoint x: 145, endPoint y: 196, distance: 83.1
click at [145, 196] on div "PT Grahaprima Suksesmandiri" at bounding box center [208, 183] width 128 height 27
copy div "PT Grahaprima Suksesmandiri"
click at [51, 202] on td "3" at bounding box center [59, 189] width 45 height 69
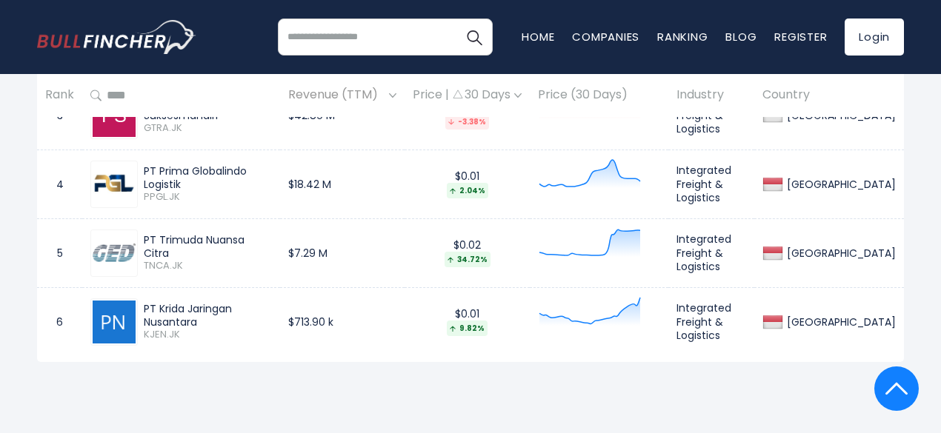
drag, startPoint x: 196, startPoint y: 204, endPoint x: 145, endPoint y: 189, distance: 52.5
click at [145, 189] on div "PT Prima Globalindo Logistik" at bounding box center [208, 178] width 128 height 27
copy div "PT Prima Globalindo Logistik"
drag, startPoint x: 205, startPoint y: 339, endPoint x: 145, endPoint y: 321, distance: 62.1
click at [145, 321] on div "PT Krida Jaringan Nusantara" at bounding box center [208, 315] width 128 height 27
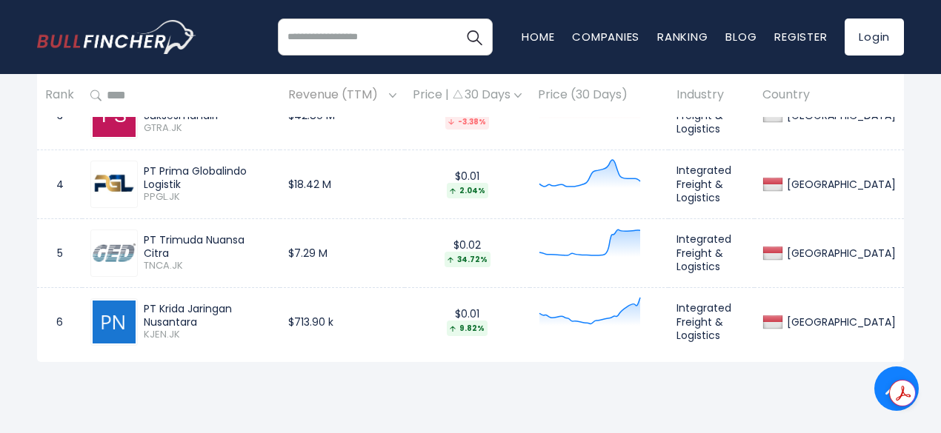
copy div "PT Krida Jaringan Nusantara"
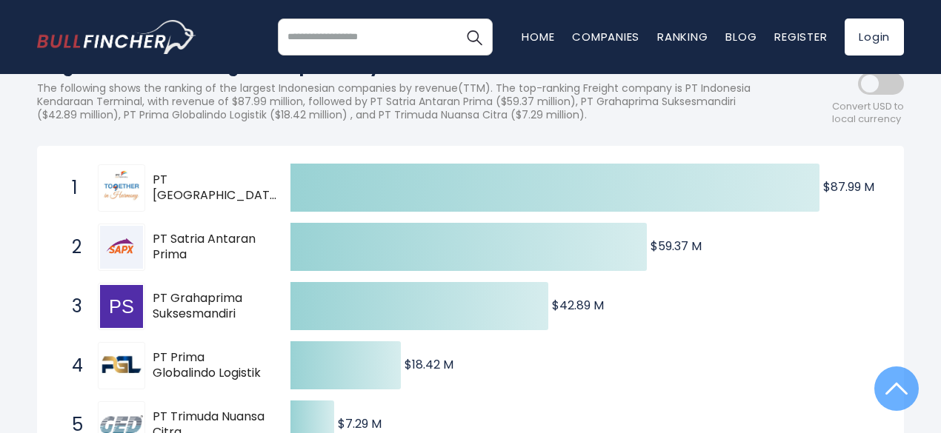
scroll to position [0, 0]
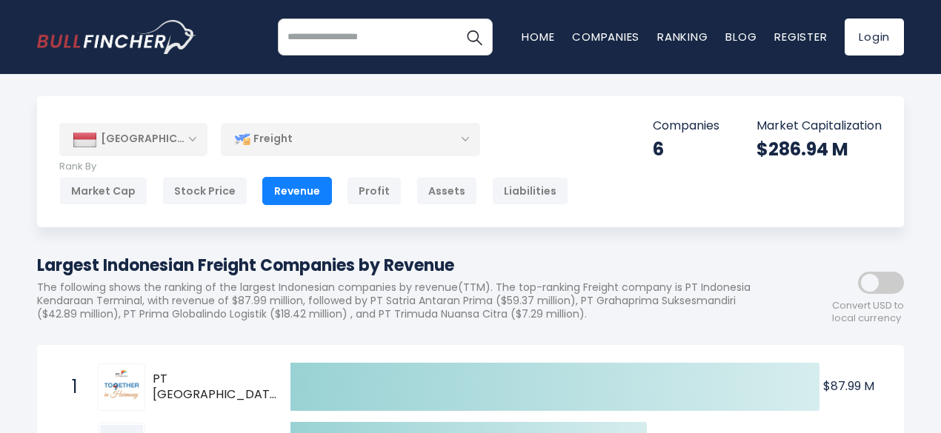
click at [444, 144] on div "Freight" at bounding box center [350, 139] width 259 height 34
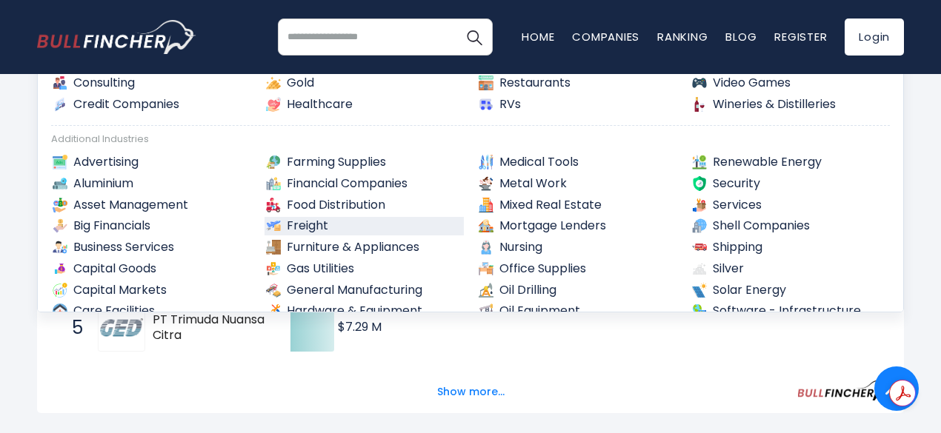
scroll to position [154, 0]
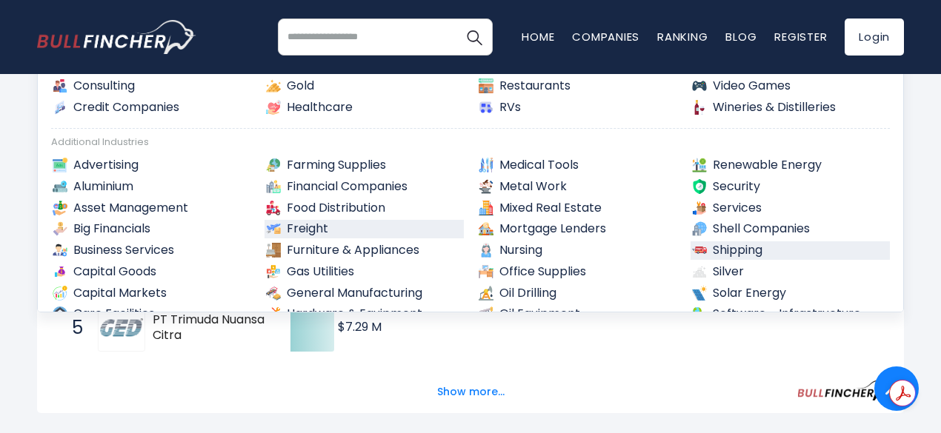
click at [800, 245] on link "Shipping" at bounding box center [791, 251] width 200 height 19
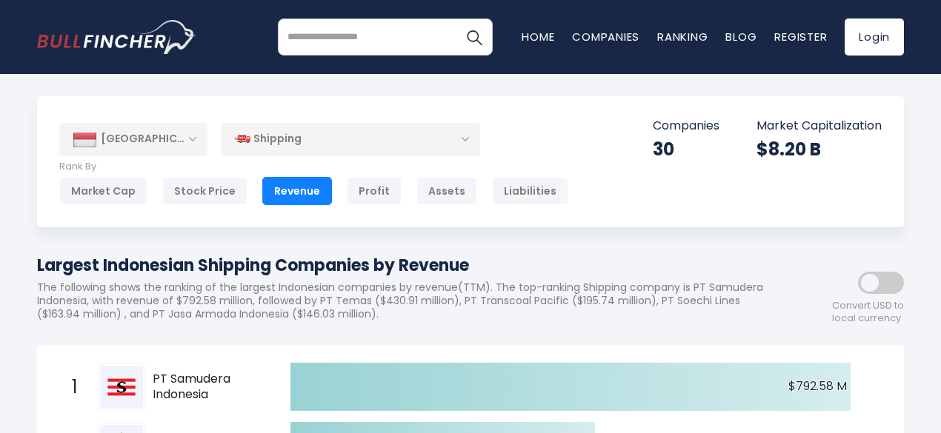
click at [448, 142] on div "Shipping" at bounding box center [350, 139] width 259 height 34
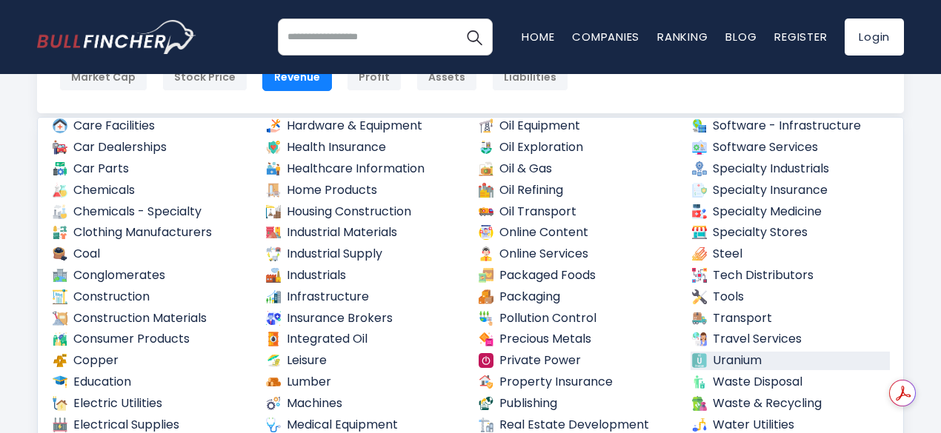
scroll to position [148, 0]
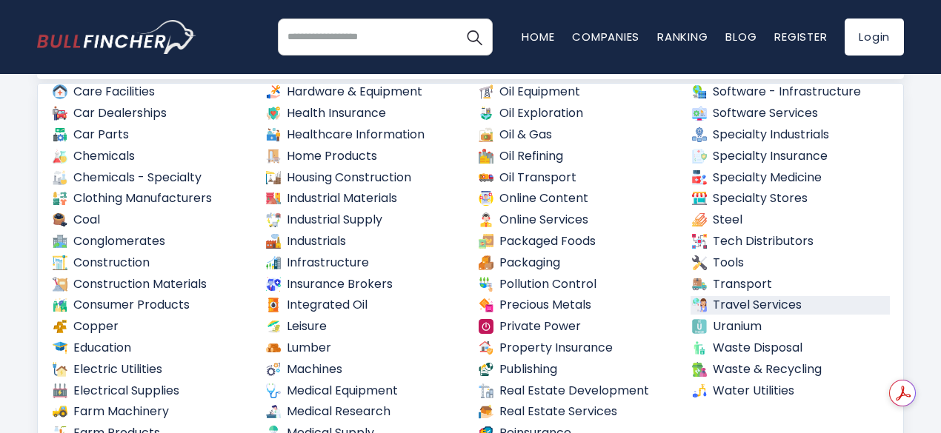
click at [738, 300] on link "Travel Services" at bounding box center [791, 305] width 200 height 19
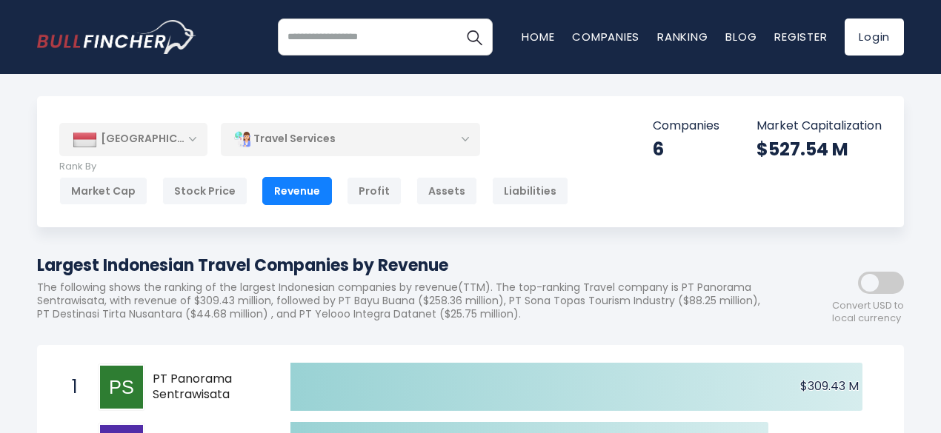
click at [323, 146] on div "Travel Services" at bounding box center [350, 139] width 259 height 34
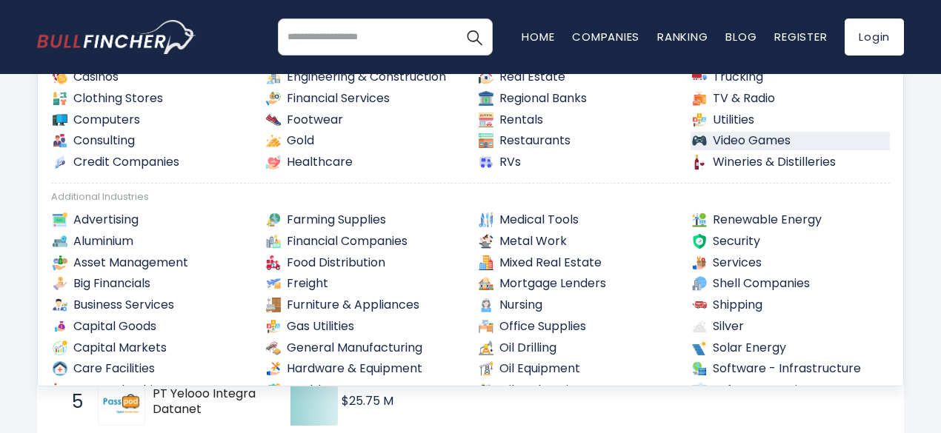
scroll to position [154, 0]
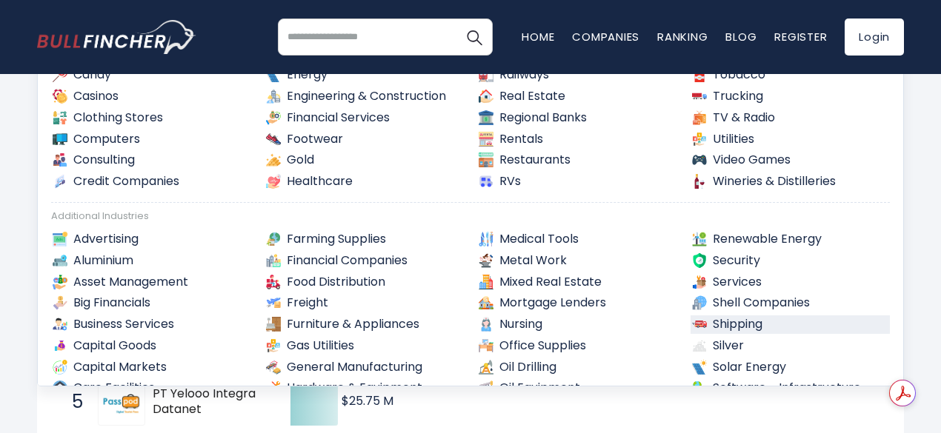
click at [728, 320] on link "Shipping" at bounding box center [791, 325] width 200 height 19
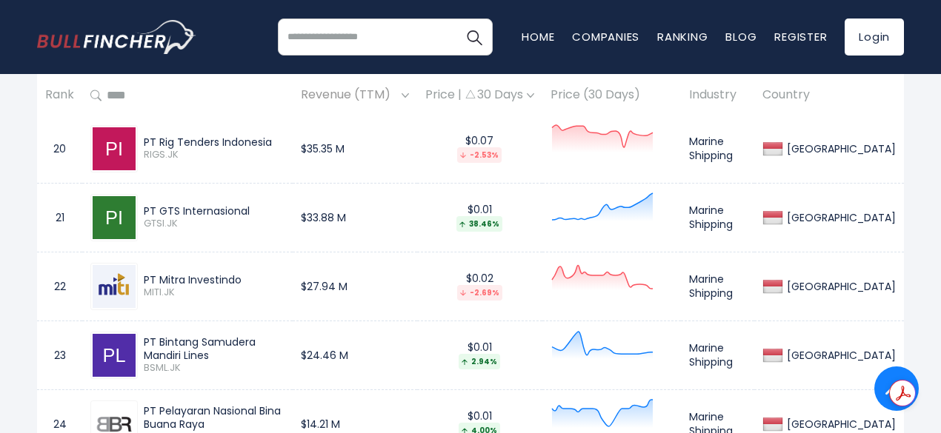
scroll to position [1852, 0]
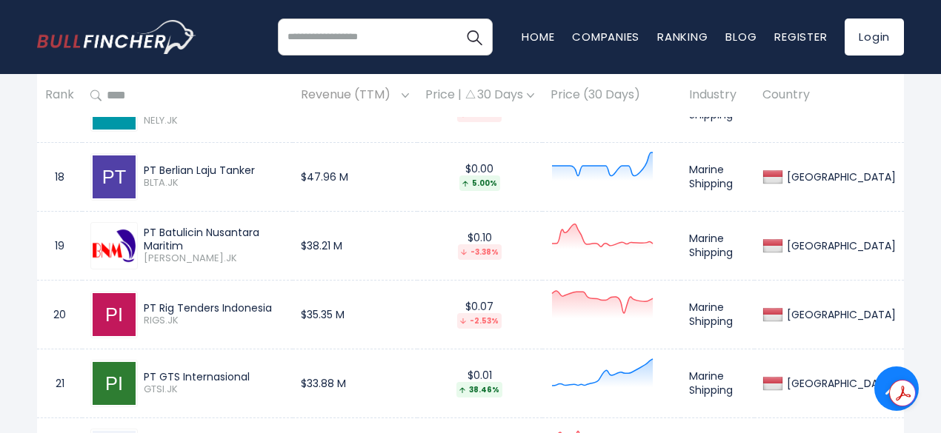
drag, startPoint x: 307, startPoint y: 240, endPoint x: 145, endPoint y: 237, distance: 161.6
click at [145, 237] on div "PT Batulicin Nusantara Maritim" at bounding box center [214, 239] width 141 height 27
copy div "PT Batulicin Nusantara Maritim"
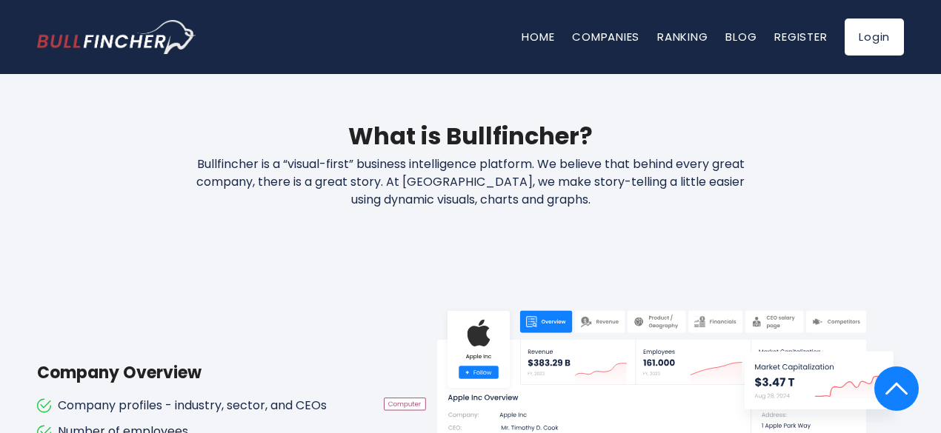
scroll to position [741, 0]
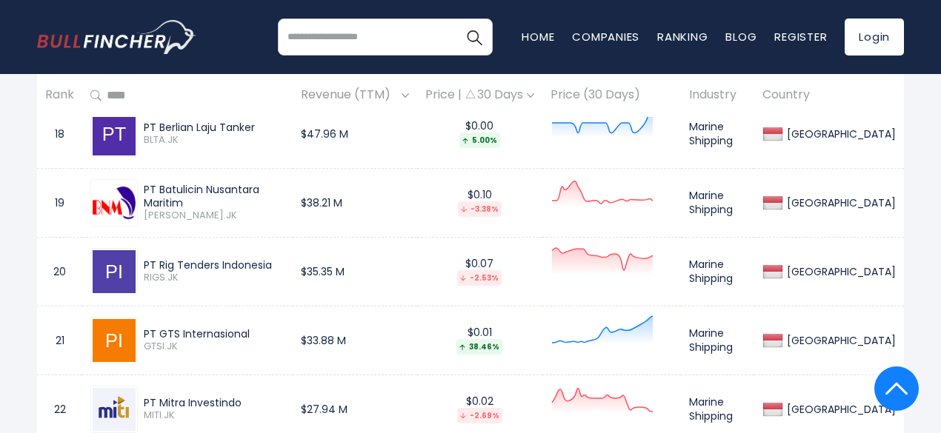
scroll to position [1927, 0]
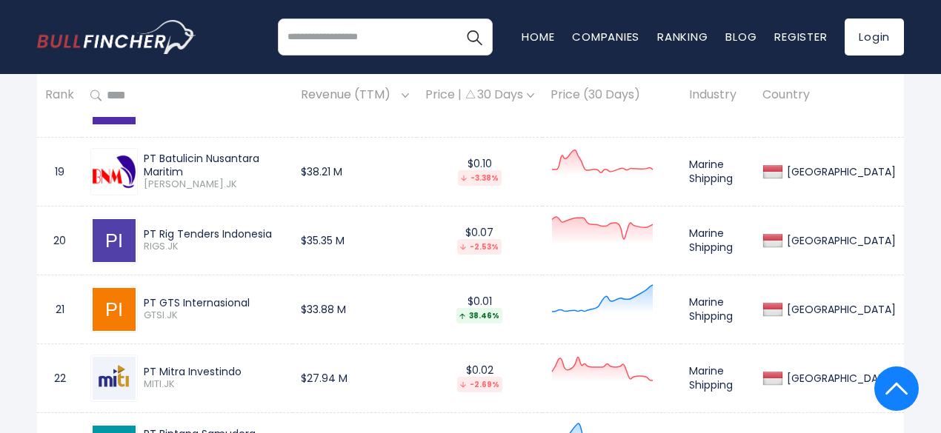
drag, startPoint x: 294, startPoint y: 234, endPoint x: 147, endPoint y: 232, distance: 147.5
click at [147, 232] on div "PT Rig Tenders Indonesia" at bounding box center [214, 233] width 141 height 13
copy div "PT Rig Tenders Indonesia"
drag, startPoint x: 265, startPoint y: 308, endPoint x: 160, endPoint y: 312, distance: 104.5
click at [160, 312] on div "PT GTS Internasional GTSI.JK" at bounding box center [211, 309] width 147 height 26
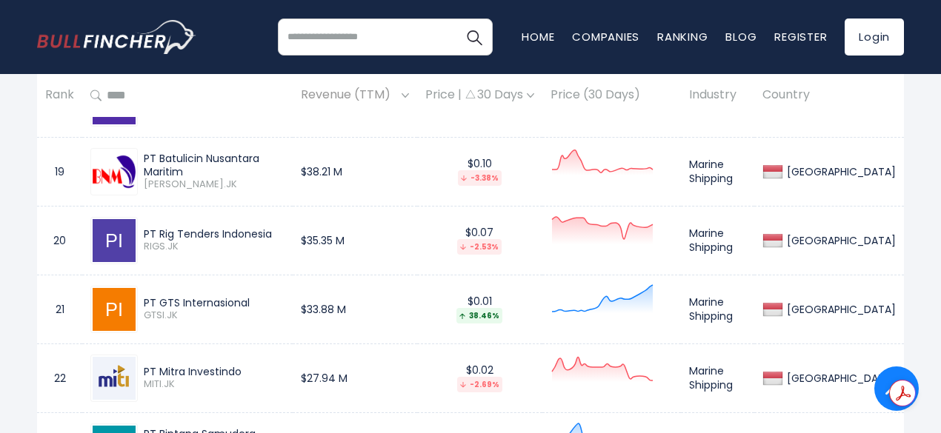
drag, startPoint x: 142, startPoint y: 302, endPoint x: 251, endPoint y: 306, distance: 109.0
click at [251, 306] on div "PT GTS Internasional GTSI.JK" at bounding box center [211, 309] width 147 height 26
copy div "PT GTS Internasional"
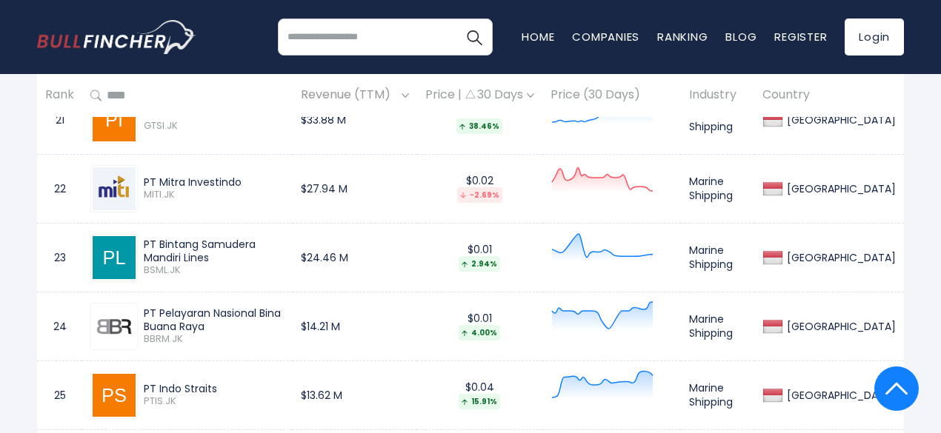
scroll to position [2149, 0]
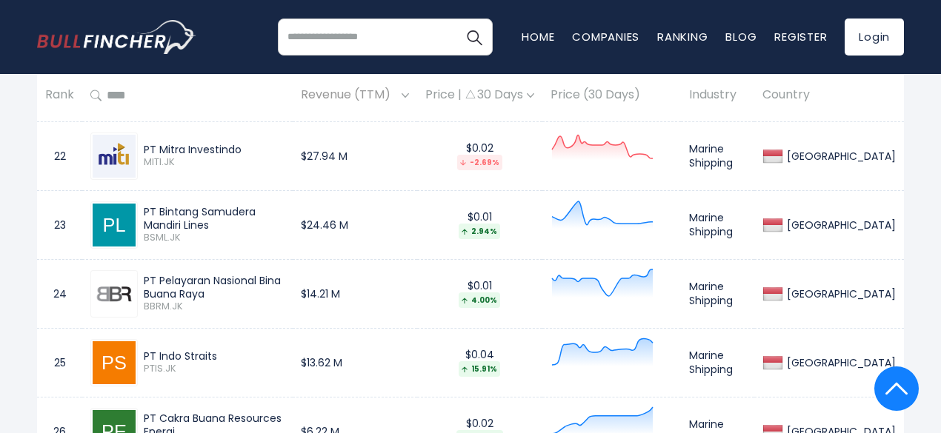
drag, startPoint x: 142, startPoint y: 218, endPoint x: 327, endPoint y: 210, distance: 184.7
click at [285, 210] on div "PT Bintang Samudera Mandiri Lines BSML.JK" at bounding box center [187, 225] width 194 height 47
copy div "PT Bintang Samudera Mandiri Lines"
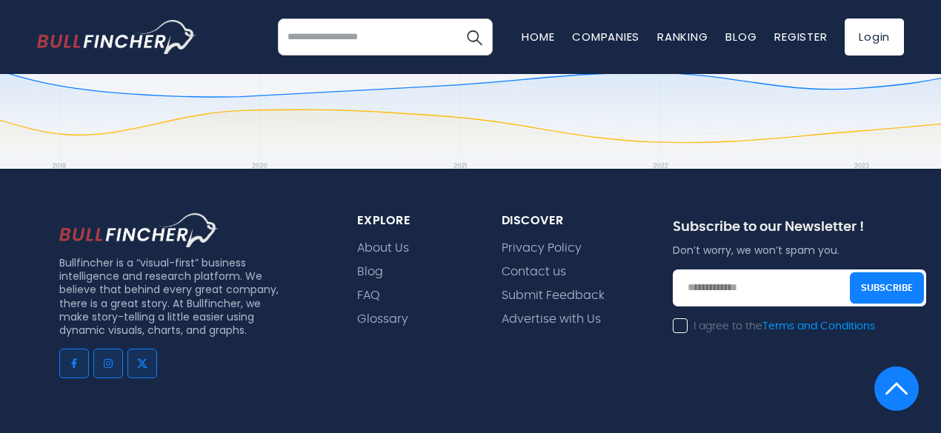
scroll to position [2841, 0]
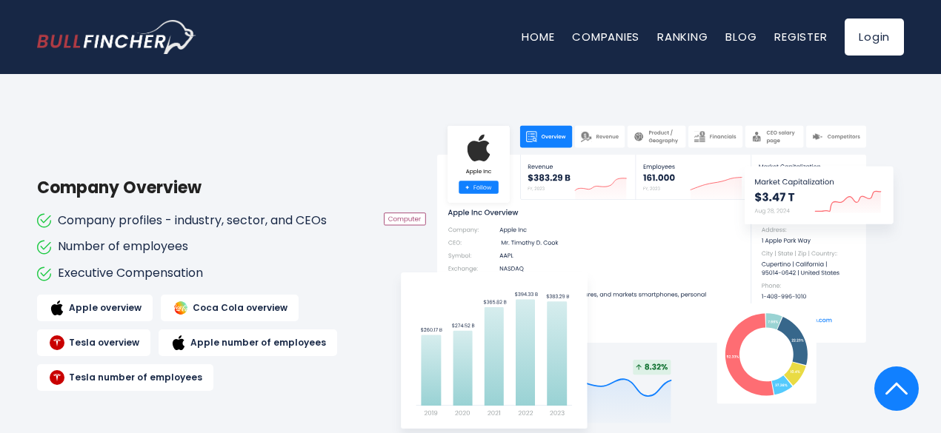
scroll to position [741, 0]
